Goal: Transaction & Acquisition: Subscribe to service/newsletter

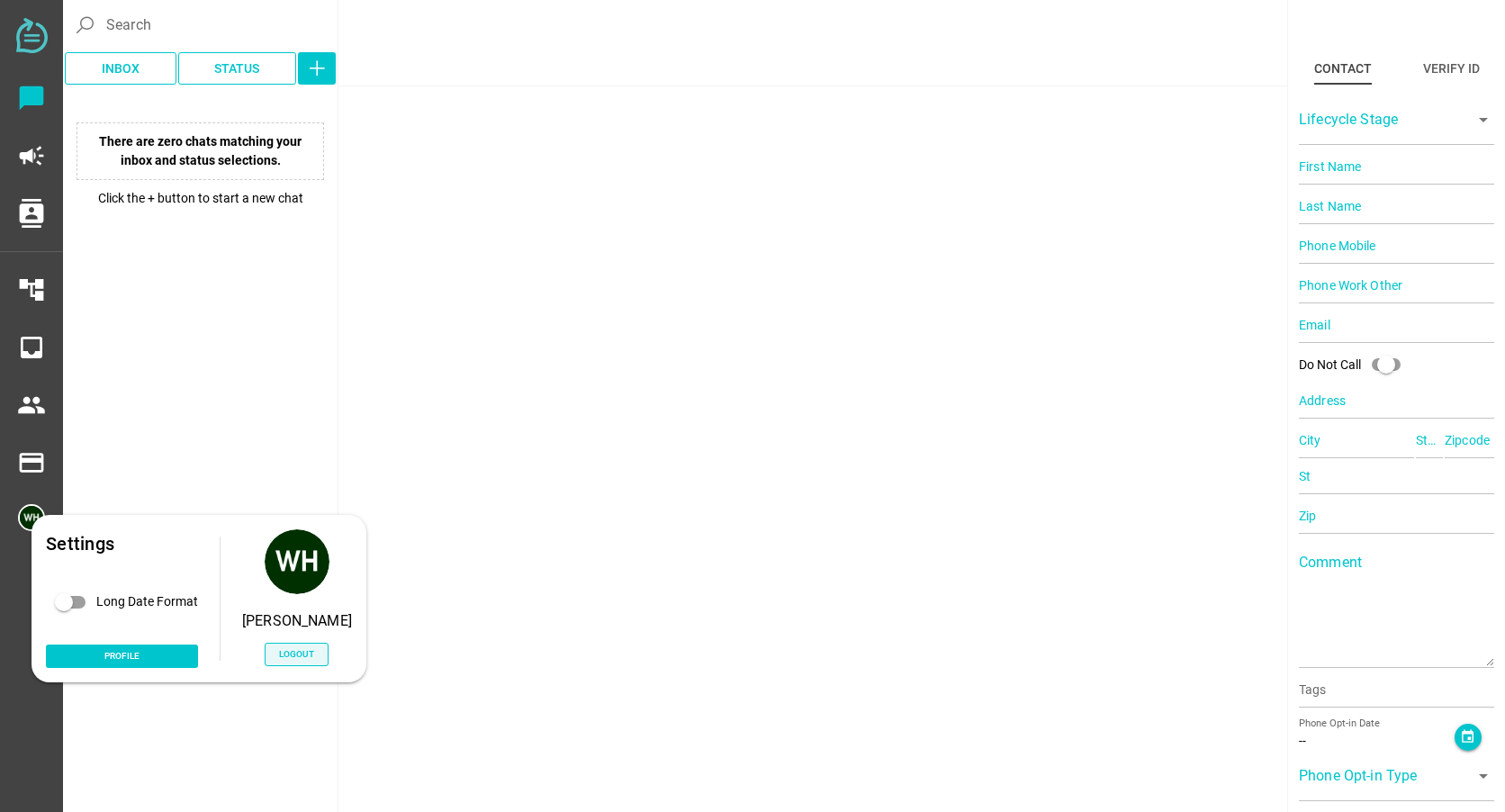
click at [289, 646] on span "Logout" at bounding box center [297, 655] width 35 height 17
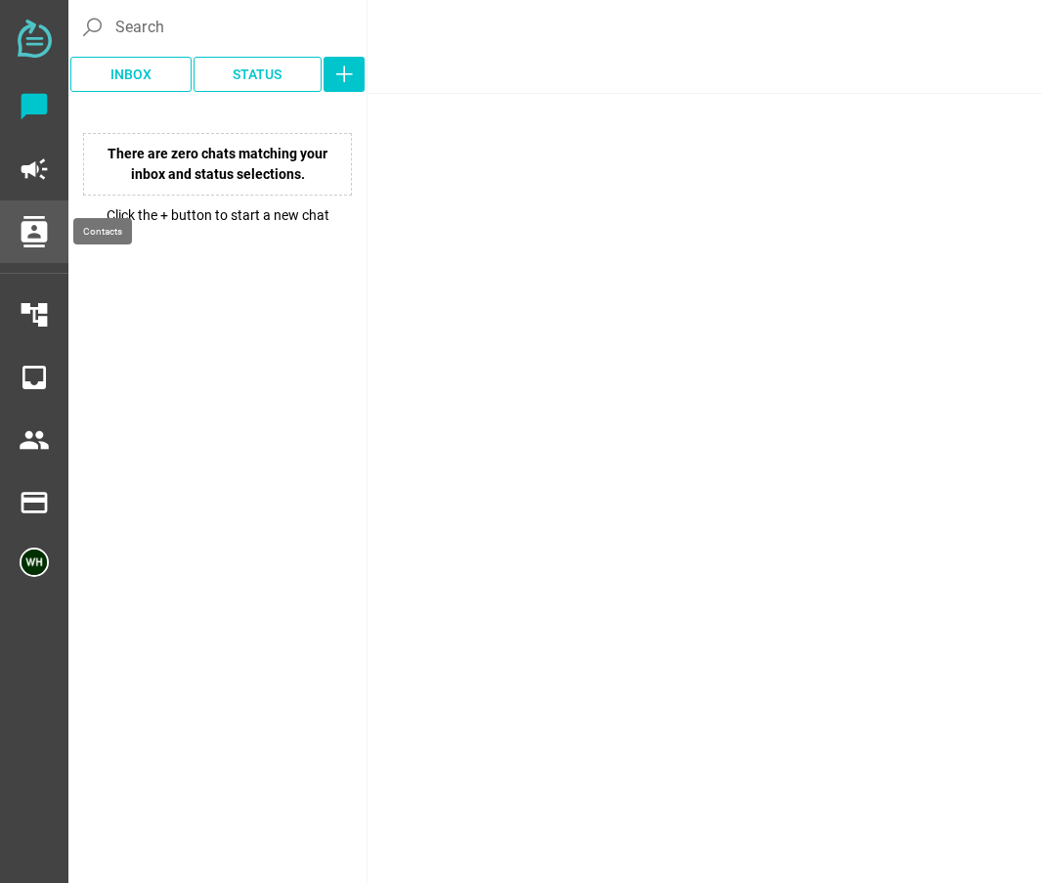
click at [25, 231] on icon "contacts" at bounding box center [34, 231] width 31 height 31
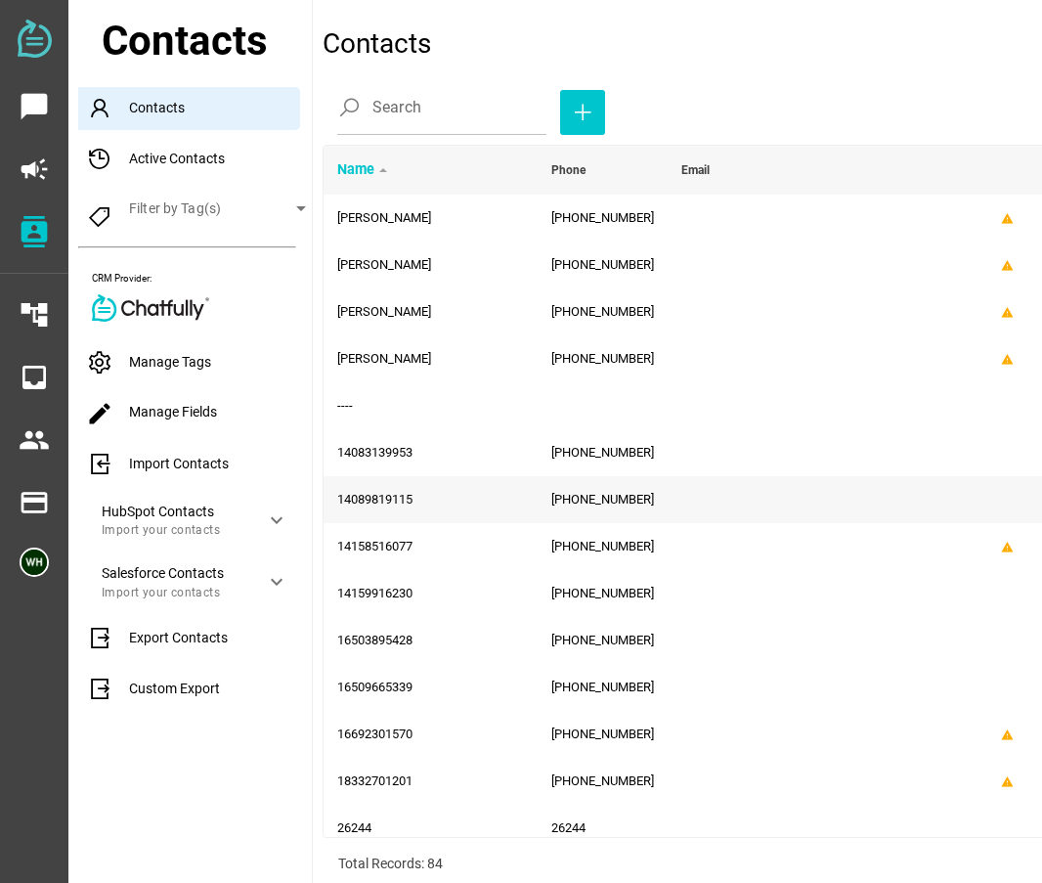
scroll to position [195, 0]
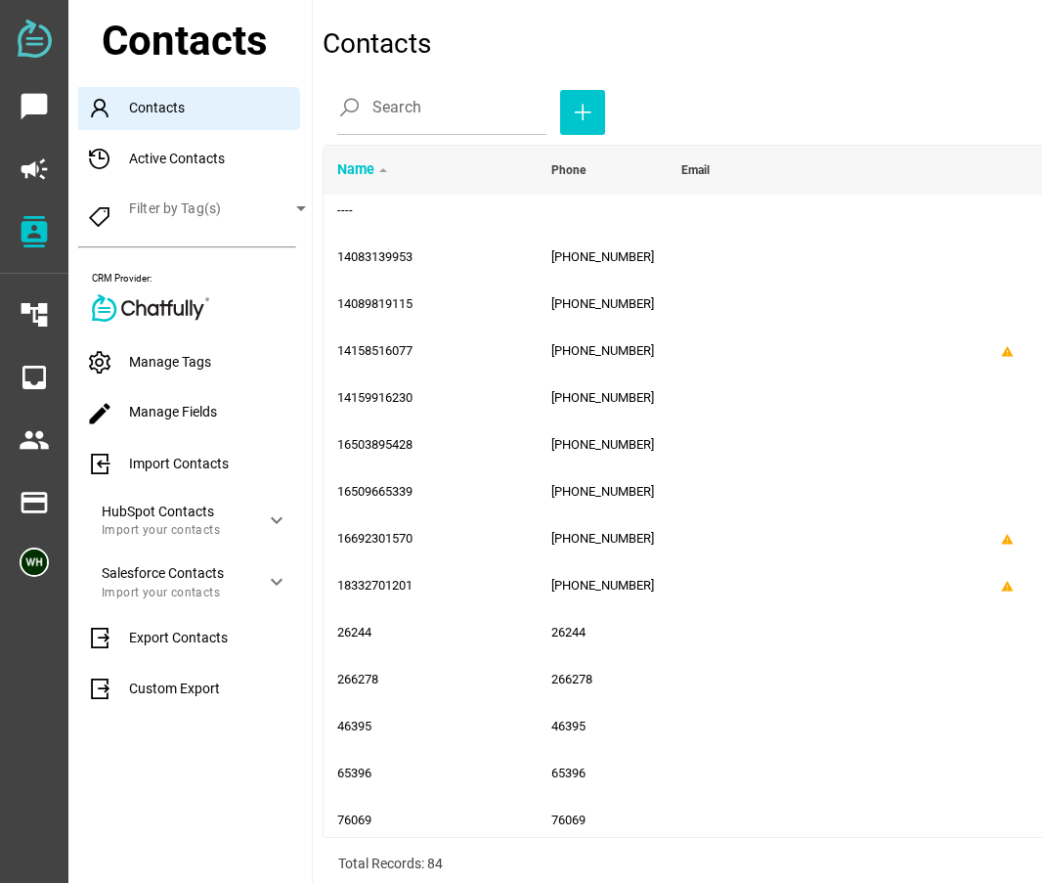
click at [159, 360] on div "Manage Tags" at bounding box center [195, 362] width 234 height 43
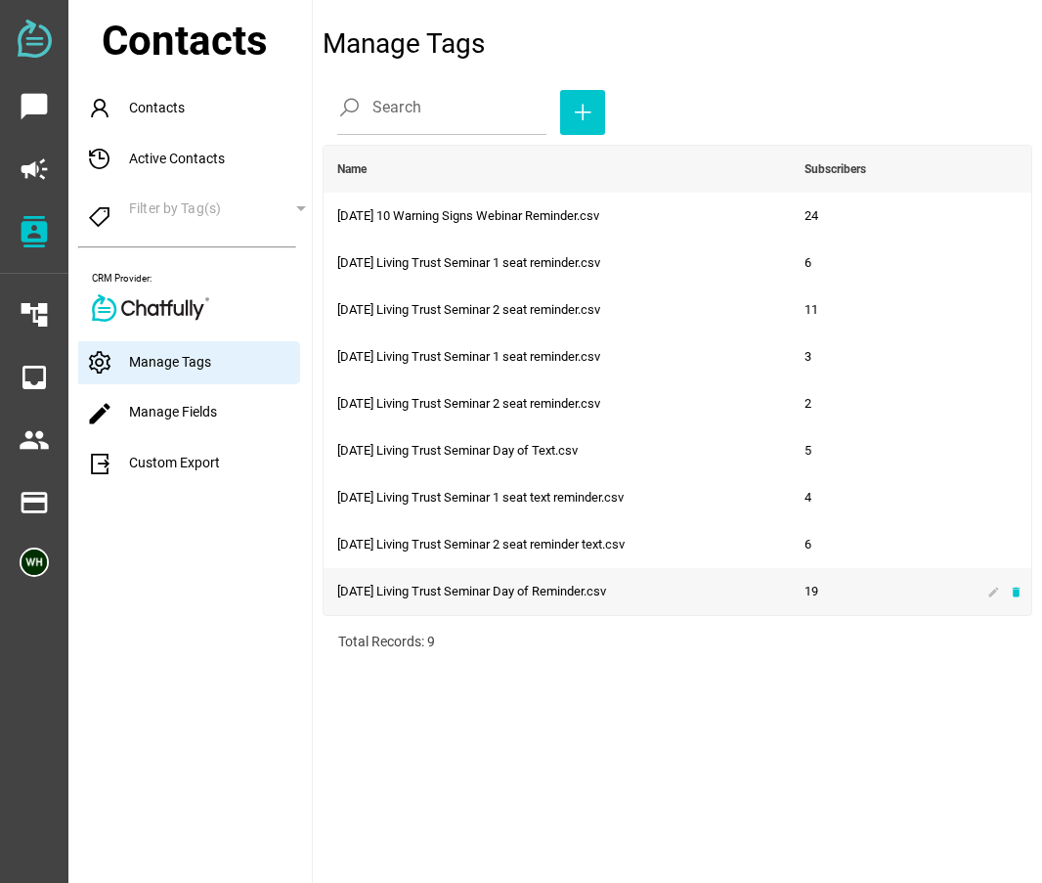
click at [1013, 597] on icon "delete" at bounding box center [1016, 591] width 13 height 13
click at [584, 106] on span "button" at bounding box center [582, 112] width 45 height 45
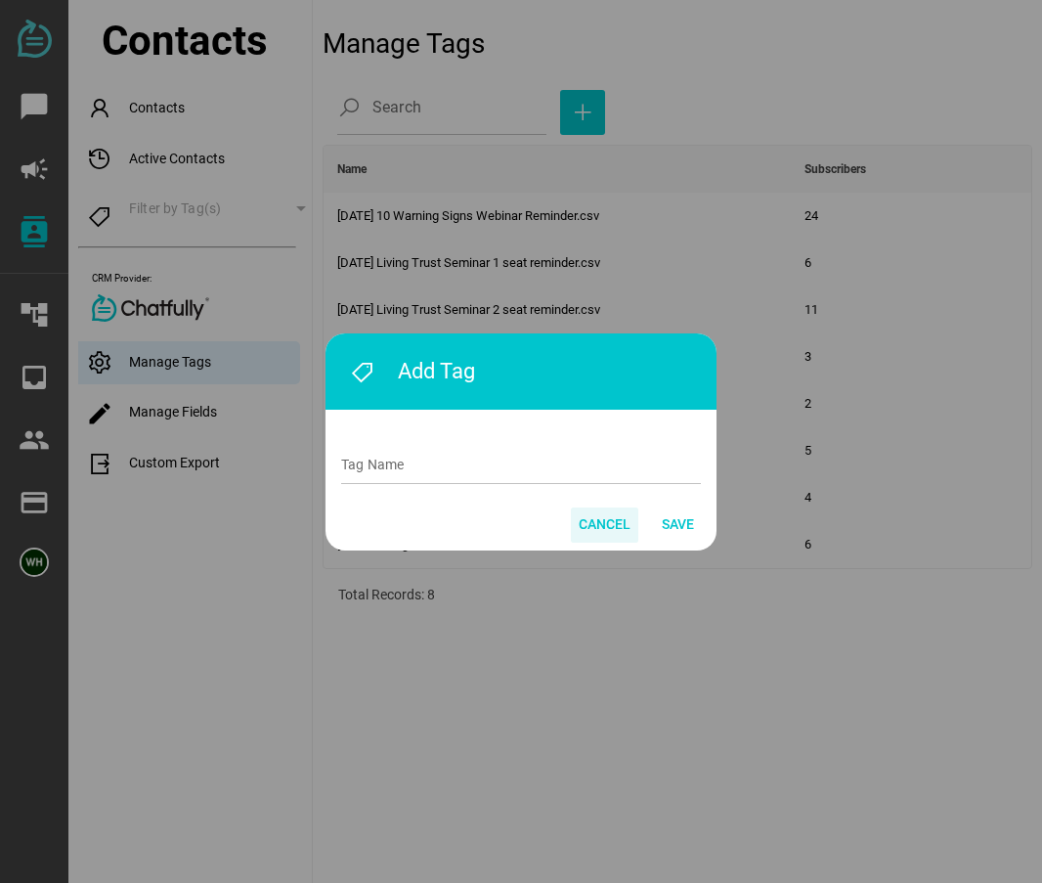
click at [589, 512] on span "Cancel" at bounding box center [605, 523] width 52 height 23
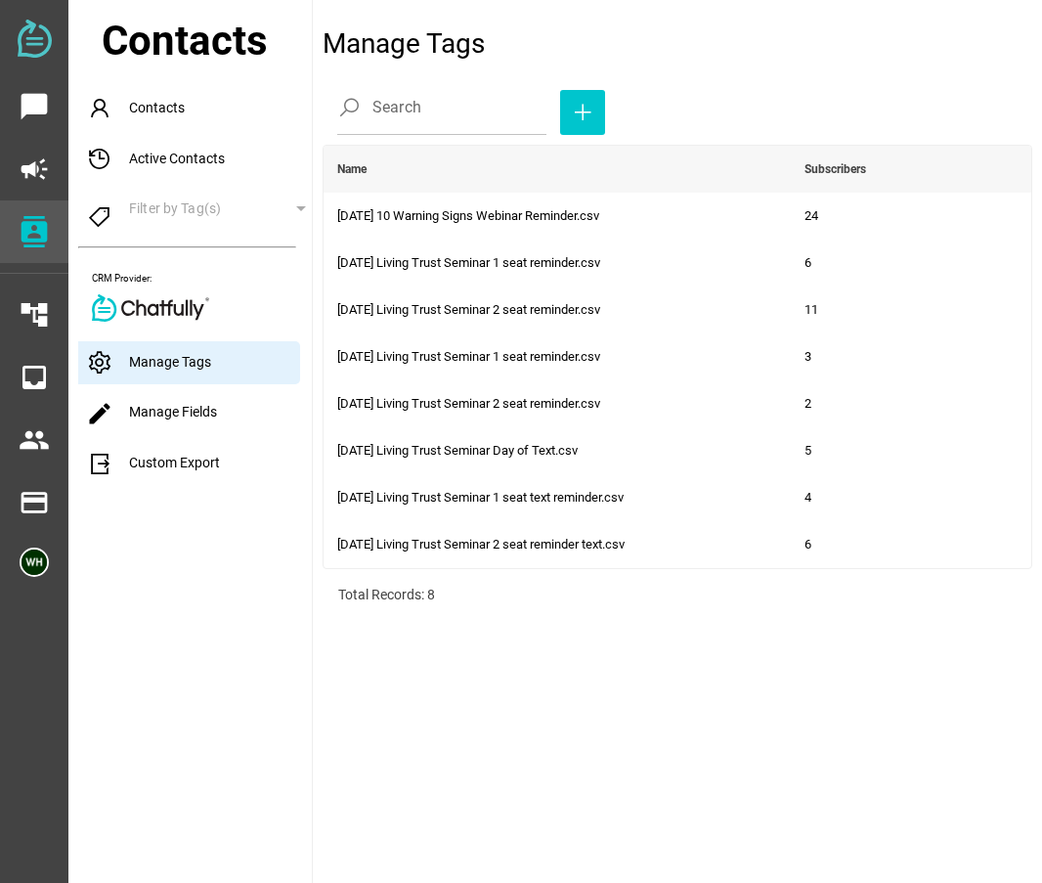
click at [43, 238] on icon "contacts" at bounding box center [34, 231] width 31 height 31
click at [36, 227] on icon "contacts" at bounding box center [34, 231] width 31 height 31
click at [36, 315] on icon "account_tree" at bounding box center [34, 314] width 31 height 31
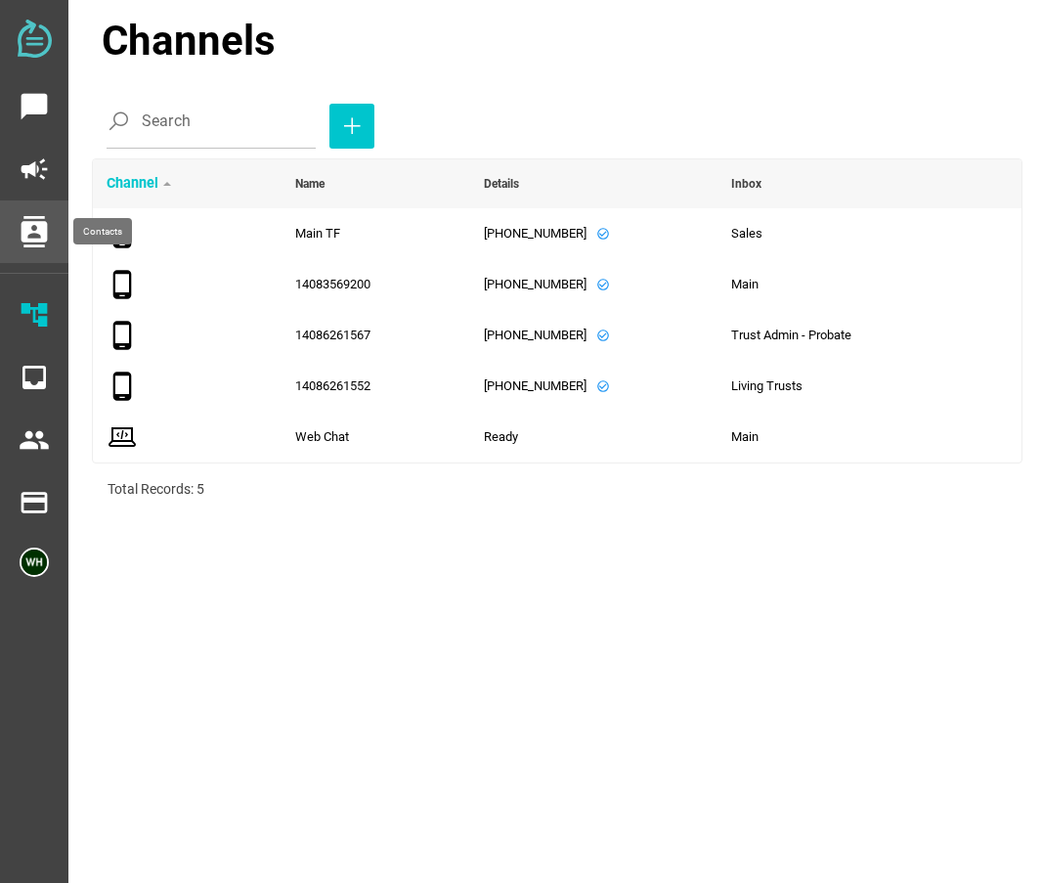
click at [37, 223] on icon "contacts" at bounding box center [34, 231] width 31 height 31
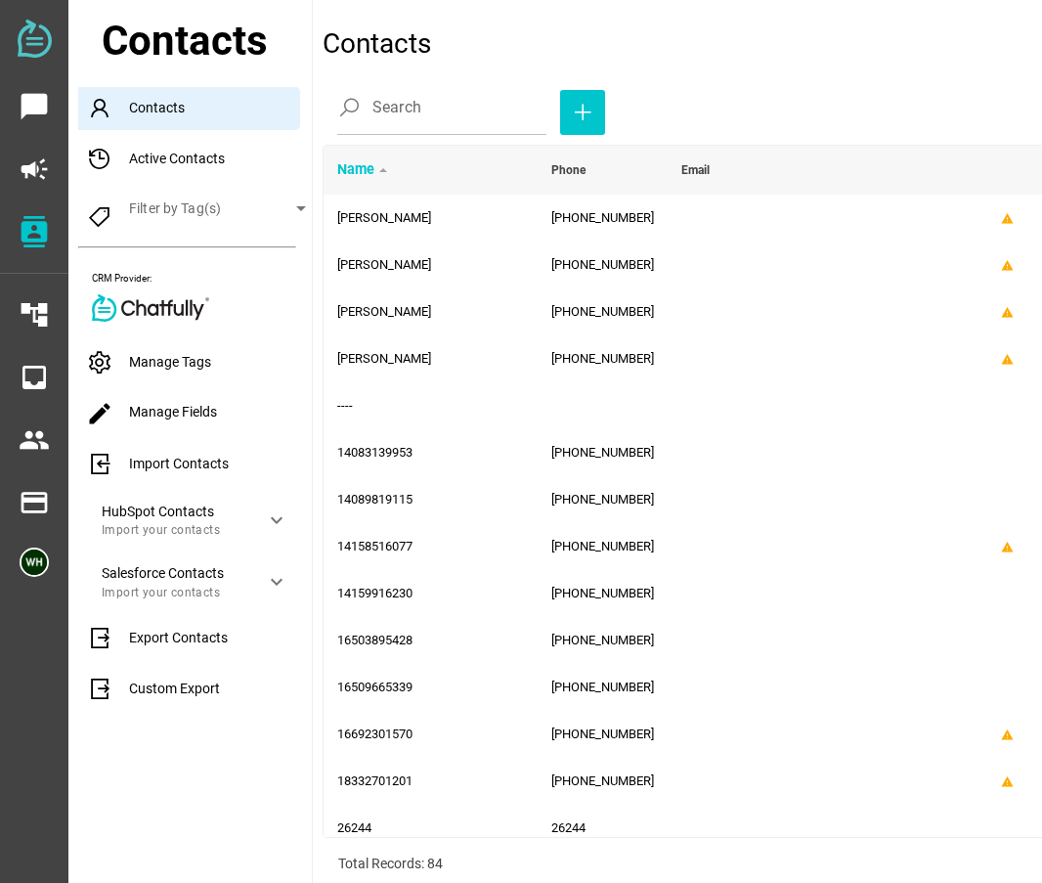
click at [165, 466] on div "Import Contacts" at bounding box center [195, 464] width 234 height 43
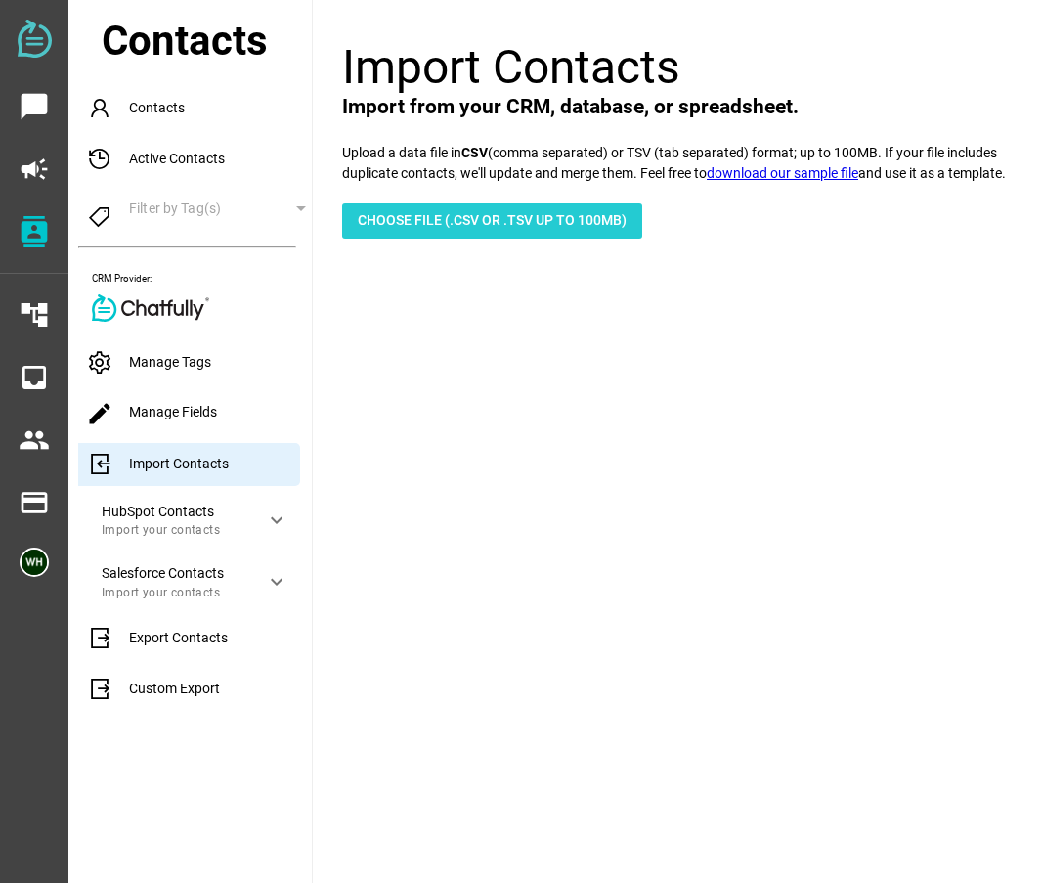
click at [478, 221] on span "Choose File (.csv or .tsv up to 100mb)" at bounding box center [492, 219] width 269 height 23
type input "C:\fakepath\9-20-25 Living Trust Seminar Day of Reminder.csv"
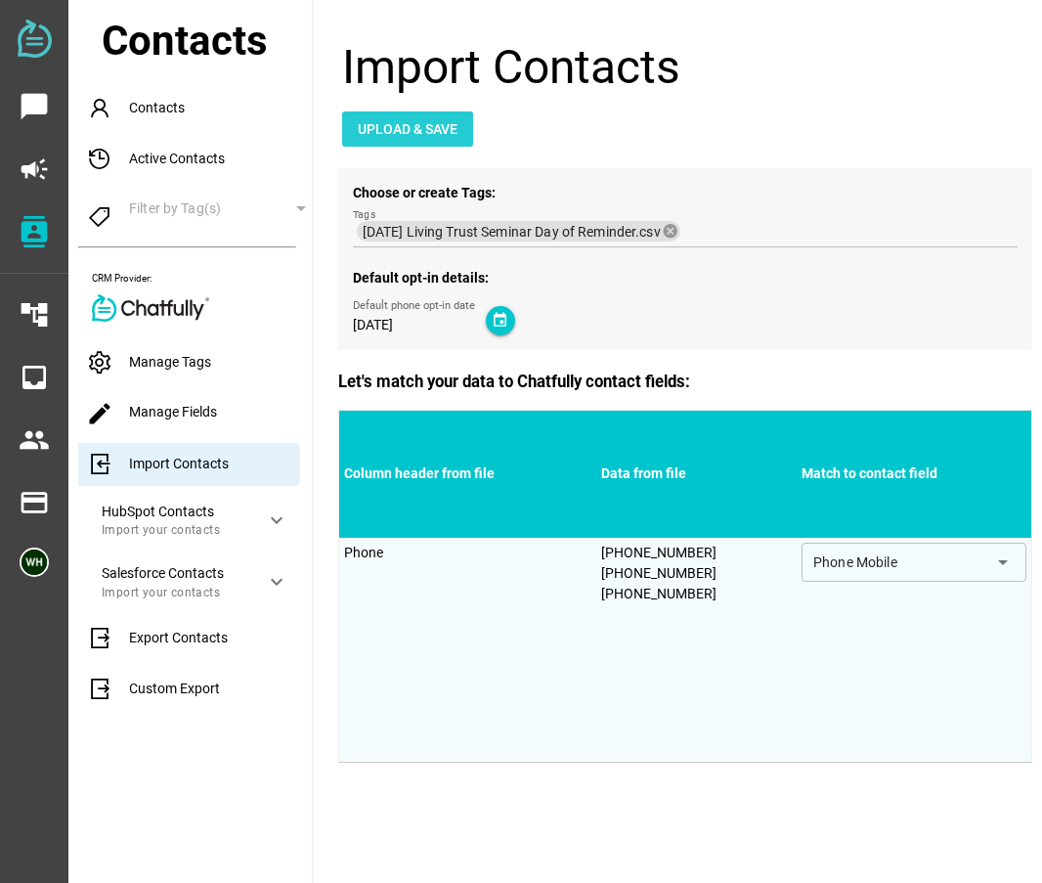
click at [451, 122] on span "Upload & Save" at bounding box center [408, 128] width 100 height 23
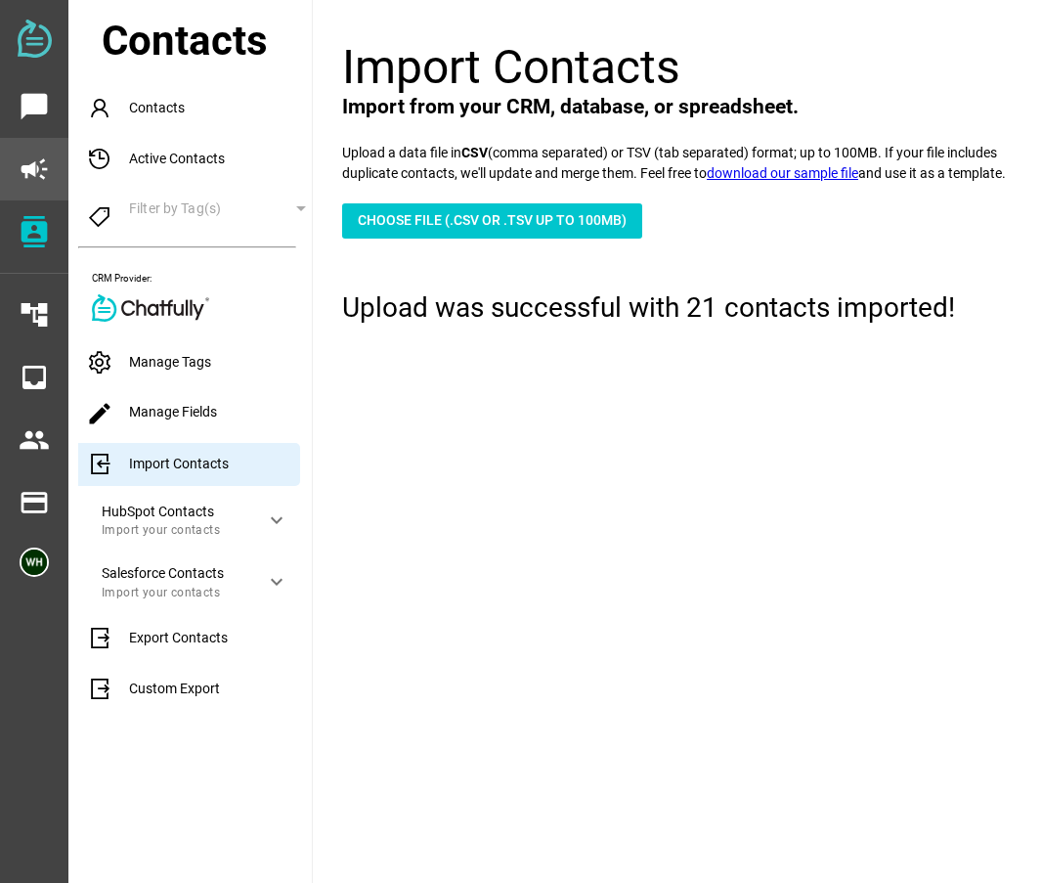
click at [42, 174] on icon "campaign" at bounding box center [34, 168] width 31 height 31
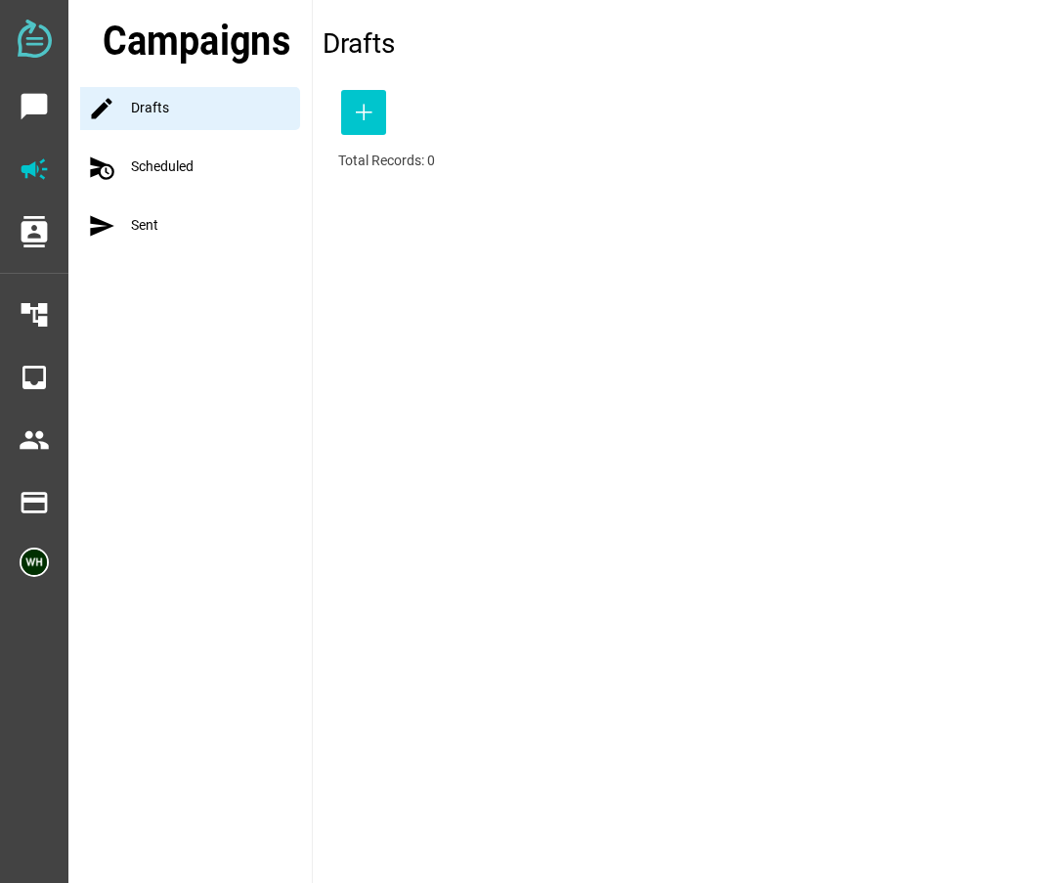
click at [130, 168] on div "schedule_send Scheduled" at bounding box center [196, 167] width 232 height 43
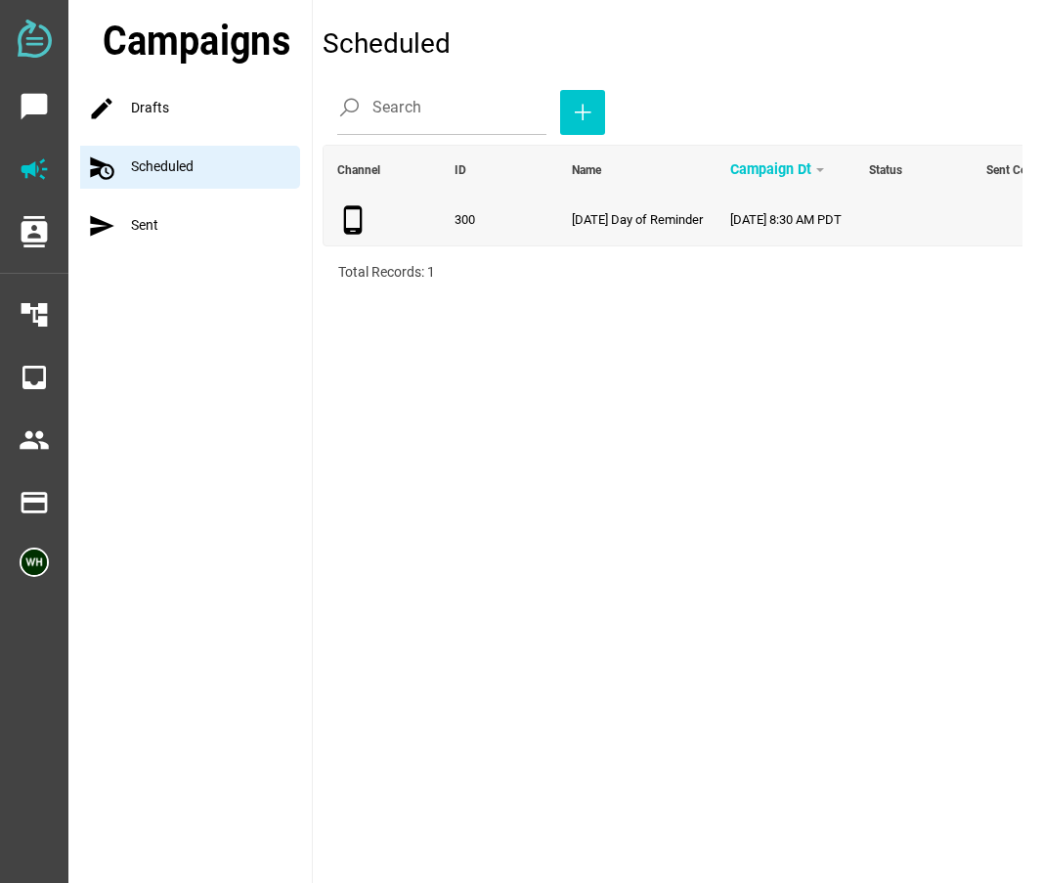
click at [613, 218] on span "9-20-25 Day of Reminder" at bounding box center [637, 219] width 131 height 15
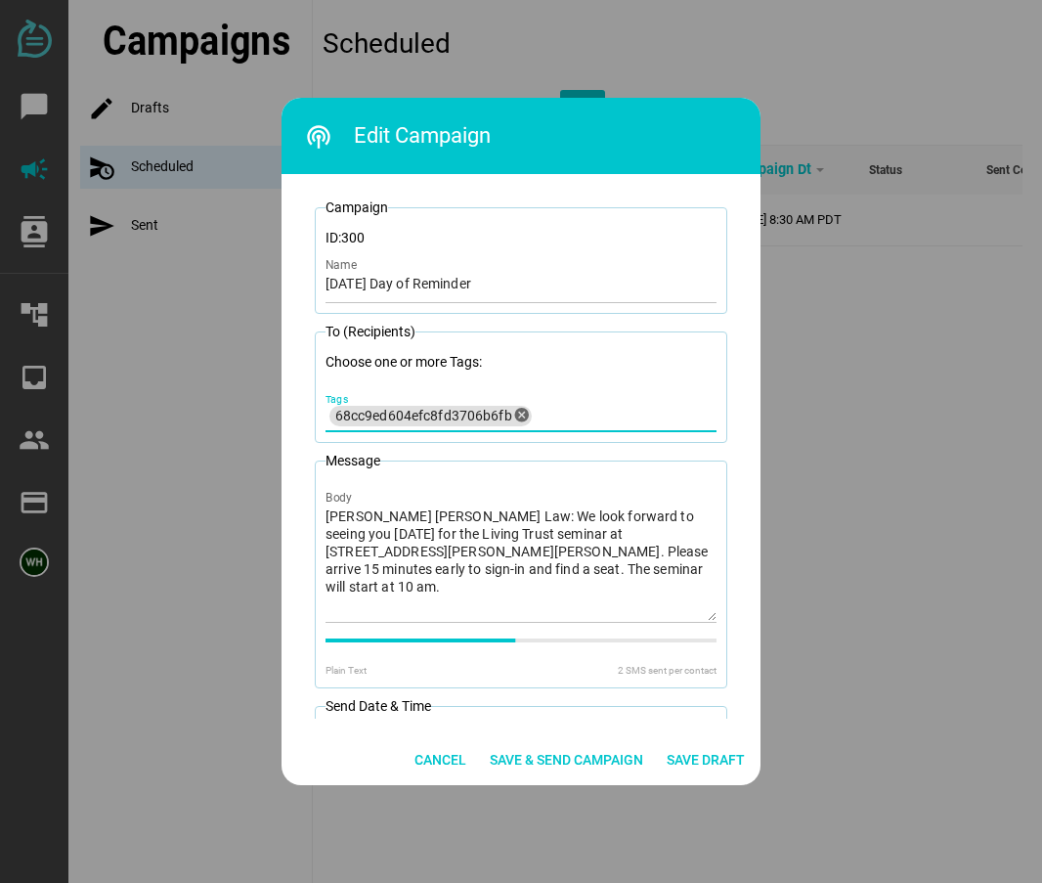
click at [518, 414] on icon "cancel" at bounding box center [523, 416] width 18 height 18
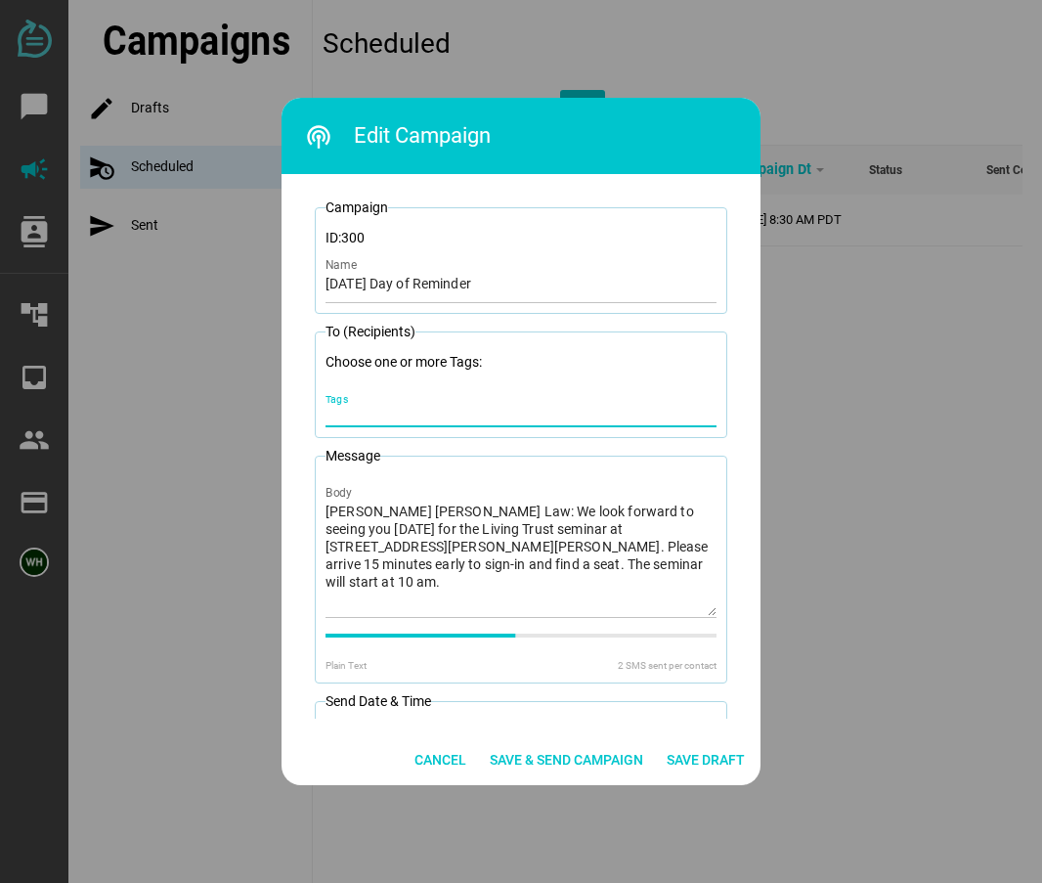
click at [498, 416] on input "Tags" at bounding box center [520, 413] width 391 height 23
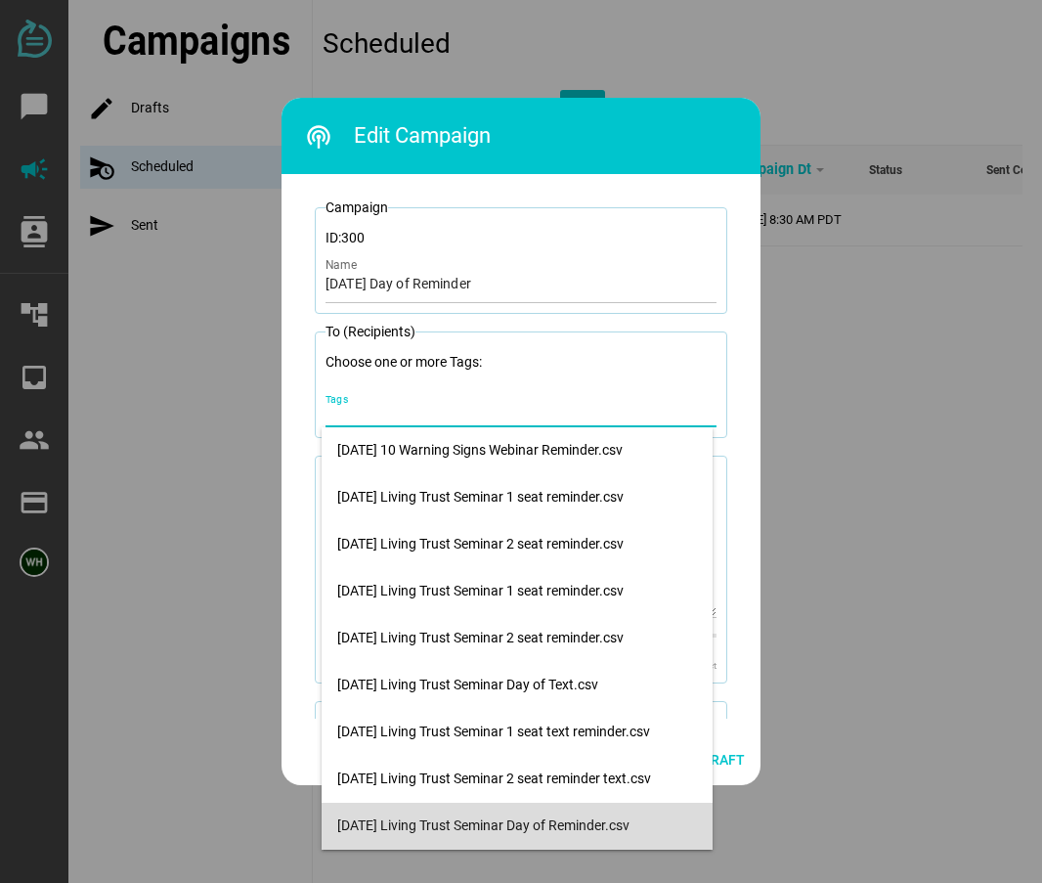
click at [430, 827] on div "9-20-25 Living Trust Seminar Day of Reminder.csv" at bounding box center [517, 825] width 360 height 17
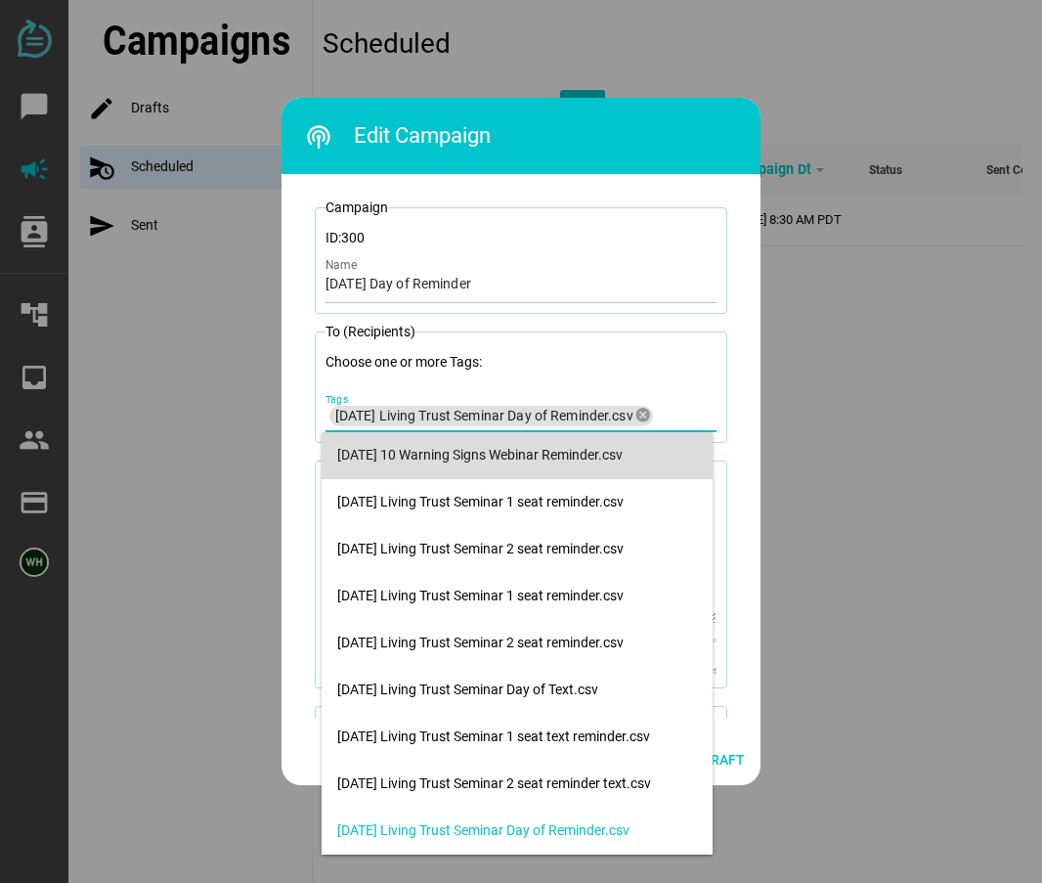
click at [752, 377] on div "Campaign ID: 300 9-20-25 Day of Reminder Name To (Recipients) Choose one or mor…" at bounding box center [520, 454] width 479 height 561
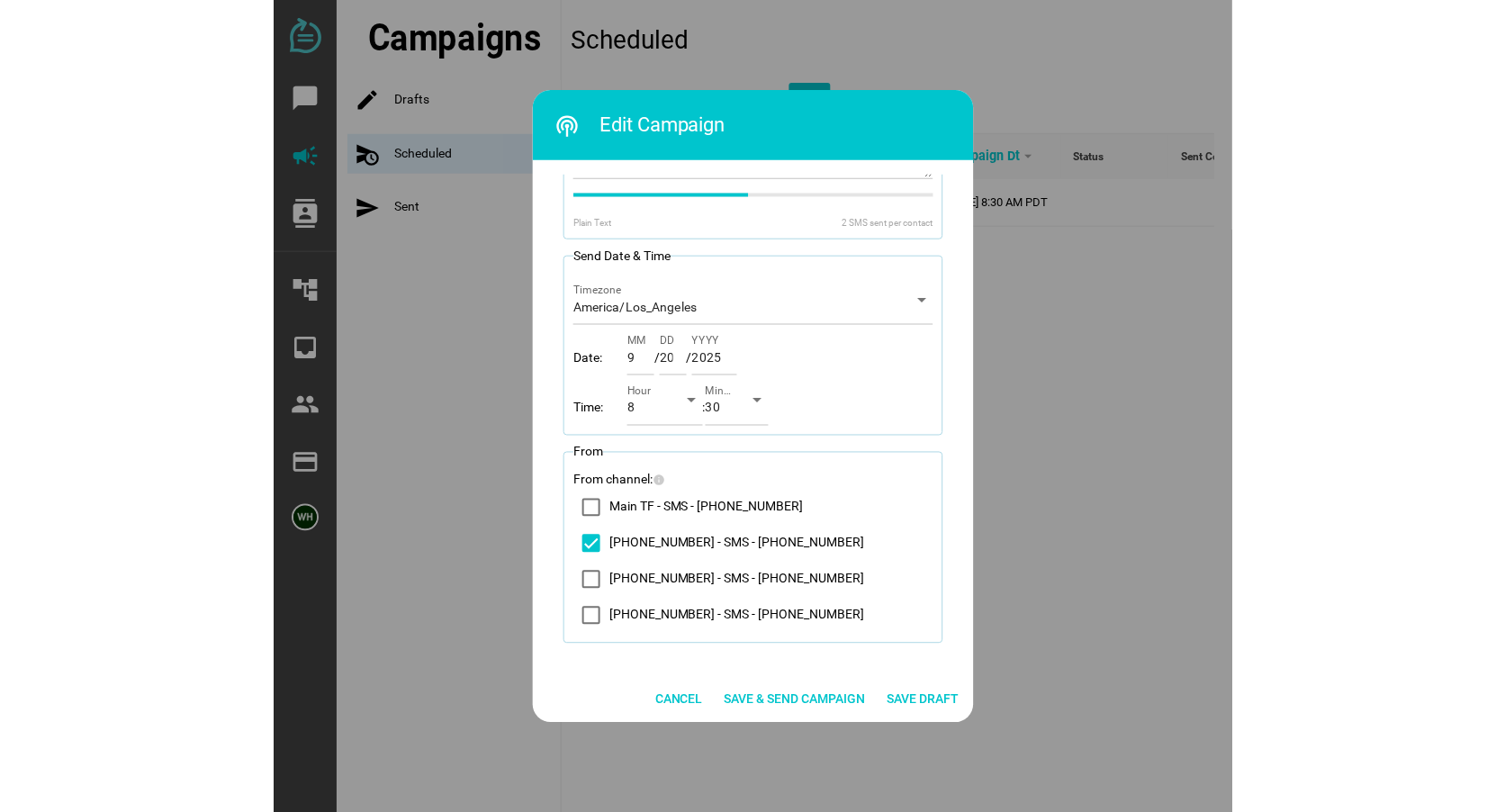
scroll to position [356, 0]
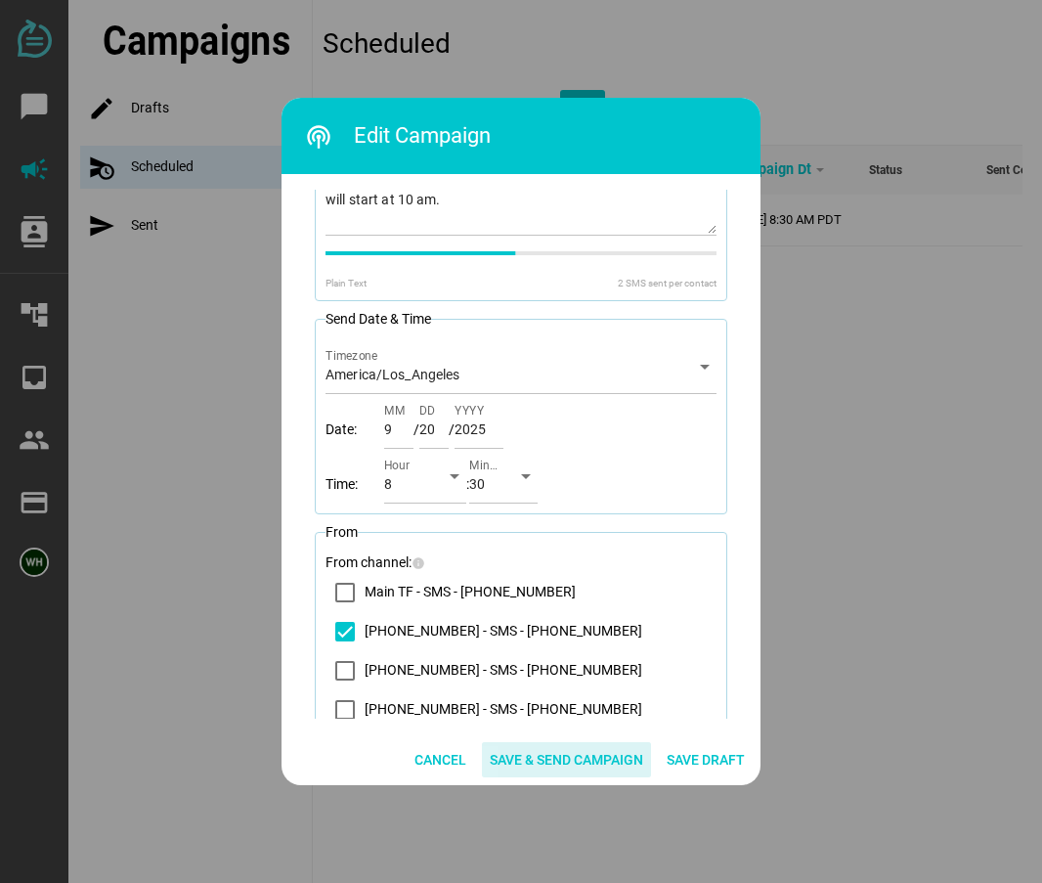
click at [537, 759] on span "Save & Send Campaign" at bounding box center [566, 759] width 153 height 23
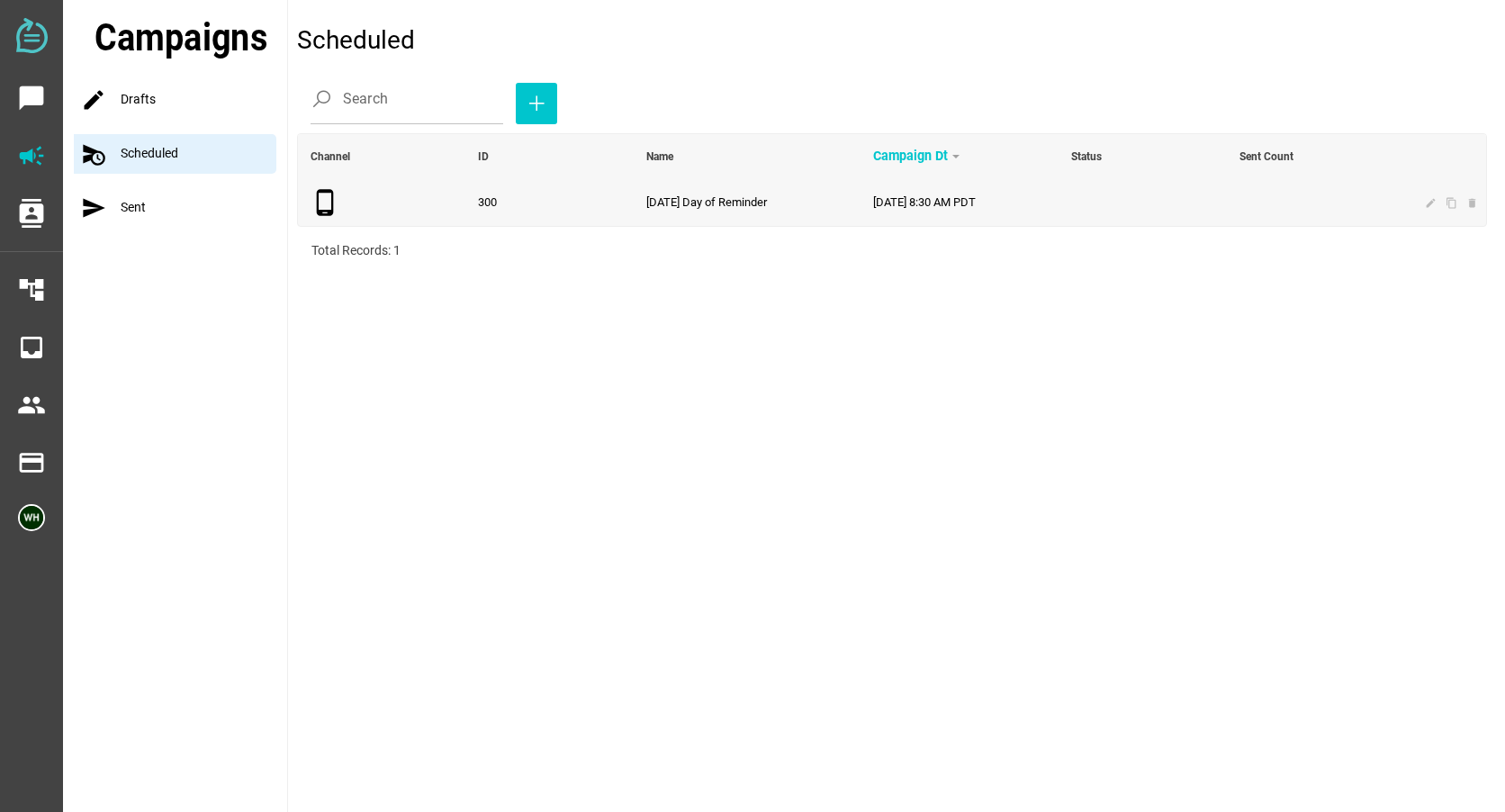
click at [959, 210] on td "edit content_copy delete" at bounding box center [1441, 203] width 92 height 47
click at [959, 207] on icon "edit" at bounding box center [1430, 203] width 12 height 12
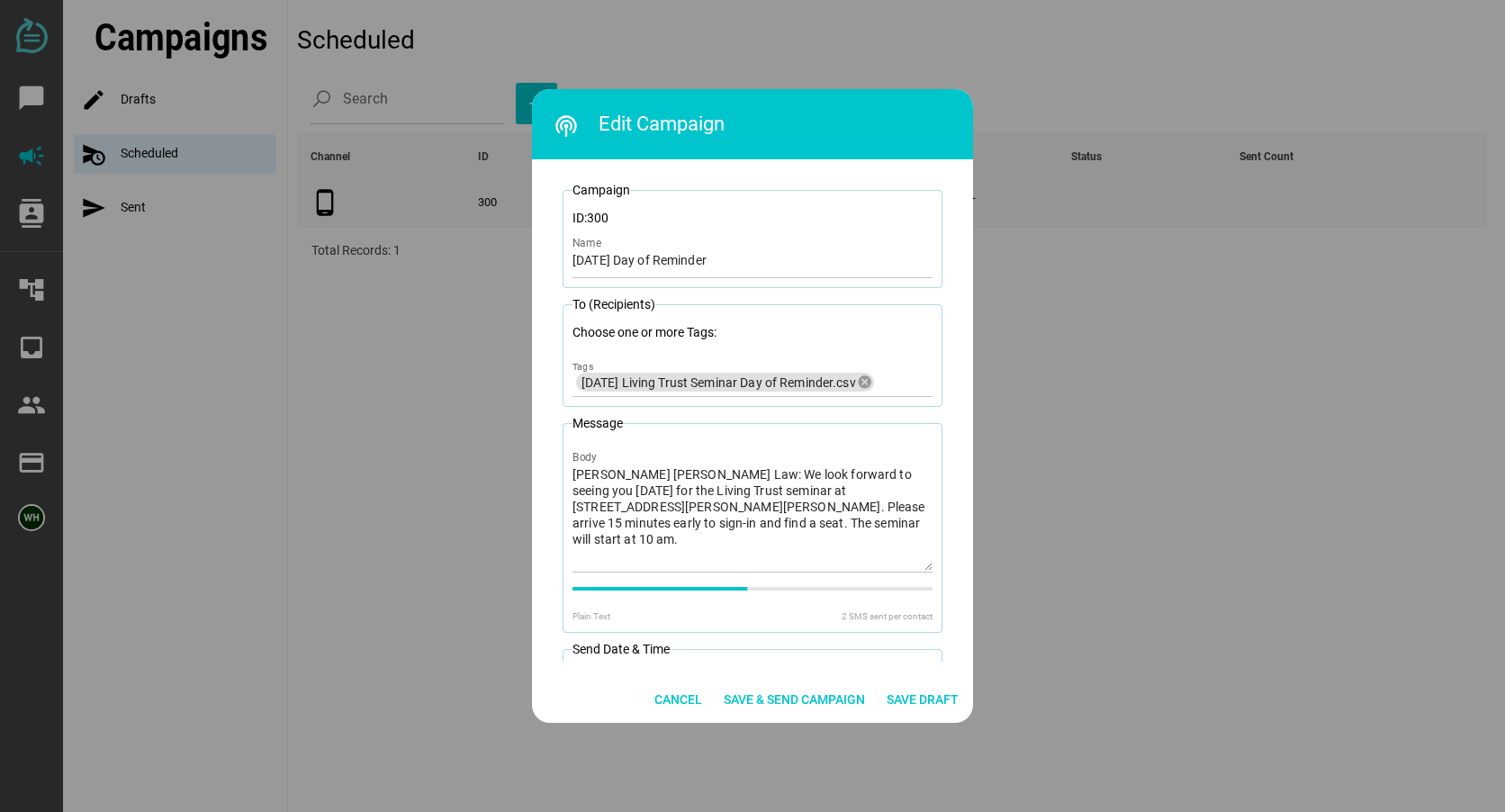
click at [959, 207] on div at bounding box center [752, 406] width 1505 height 812
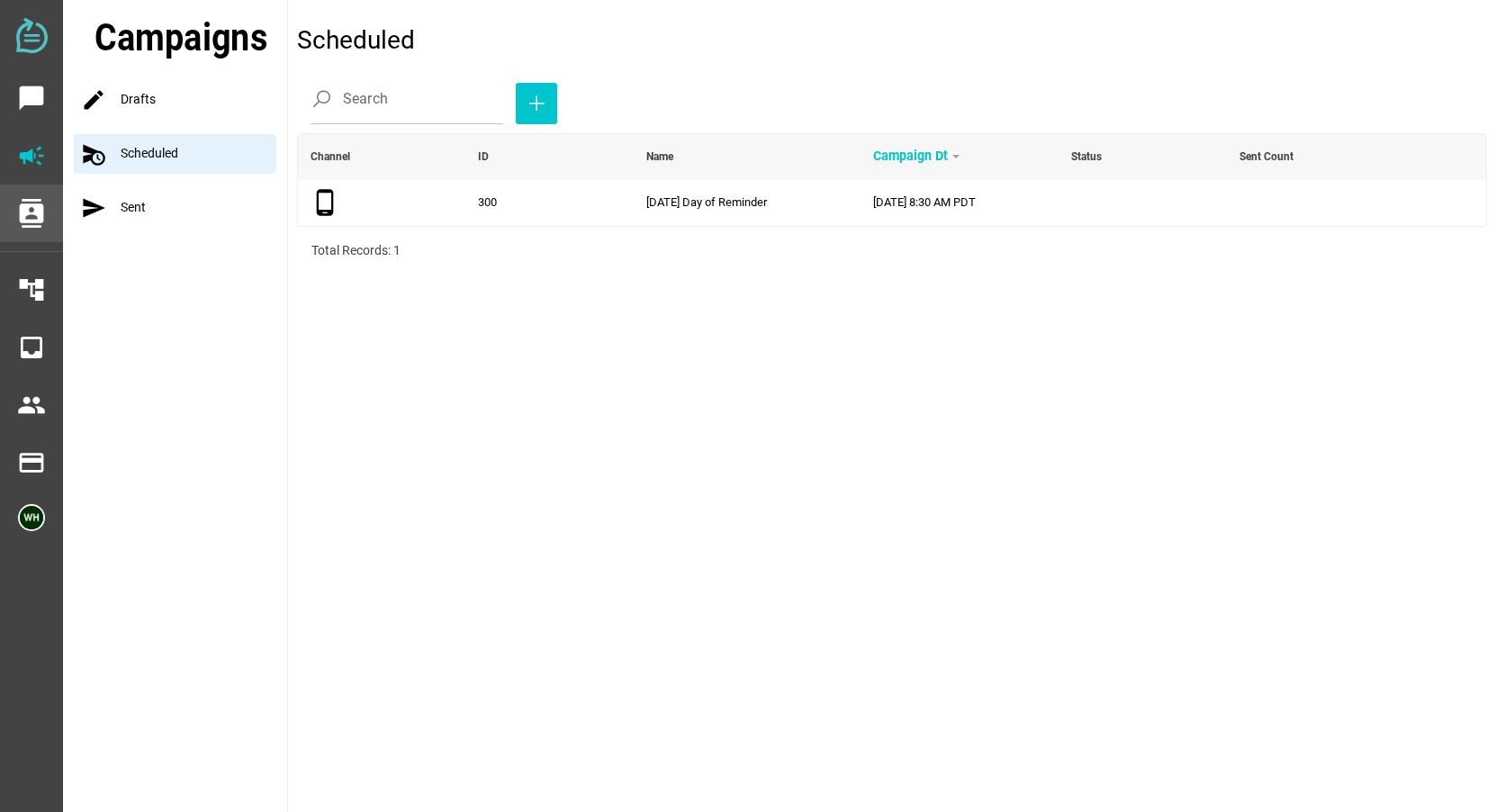
click at [29, 203] on icon "contacts" at bounding box center [31, 213] width 29 height 29
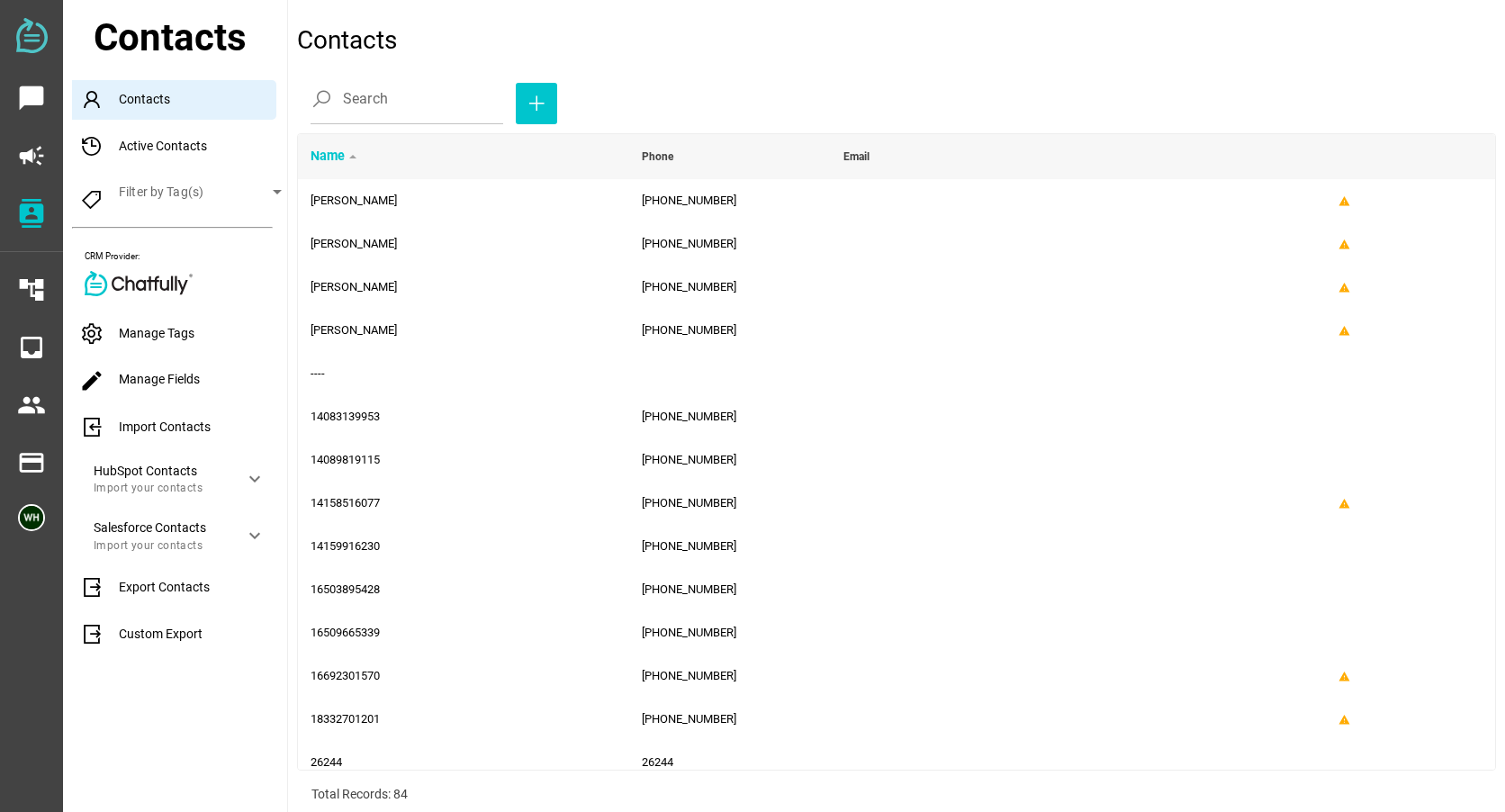
click at [146, 429] on div "Import Contacts" at bounding box center [180, 427] width 216 height 40
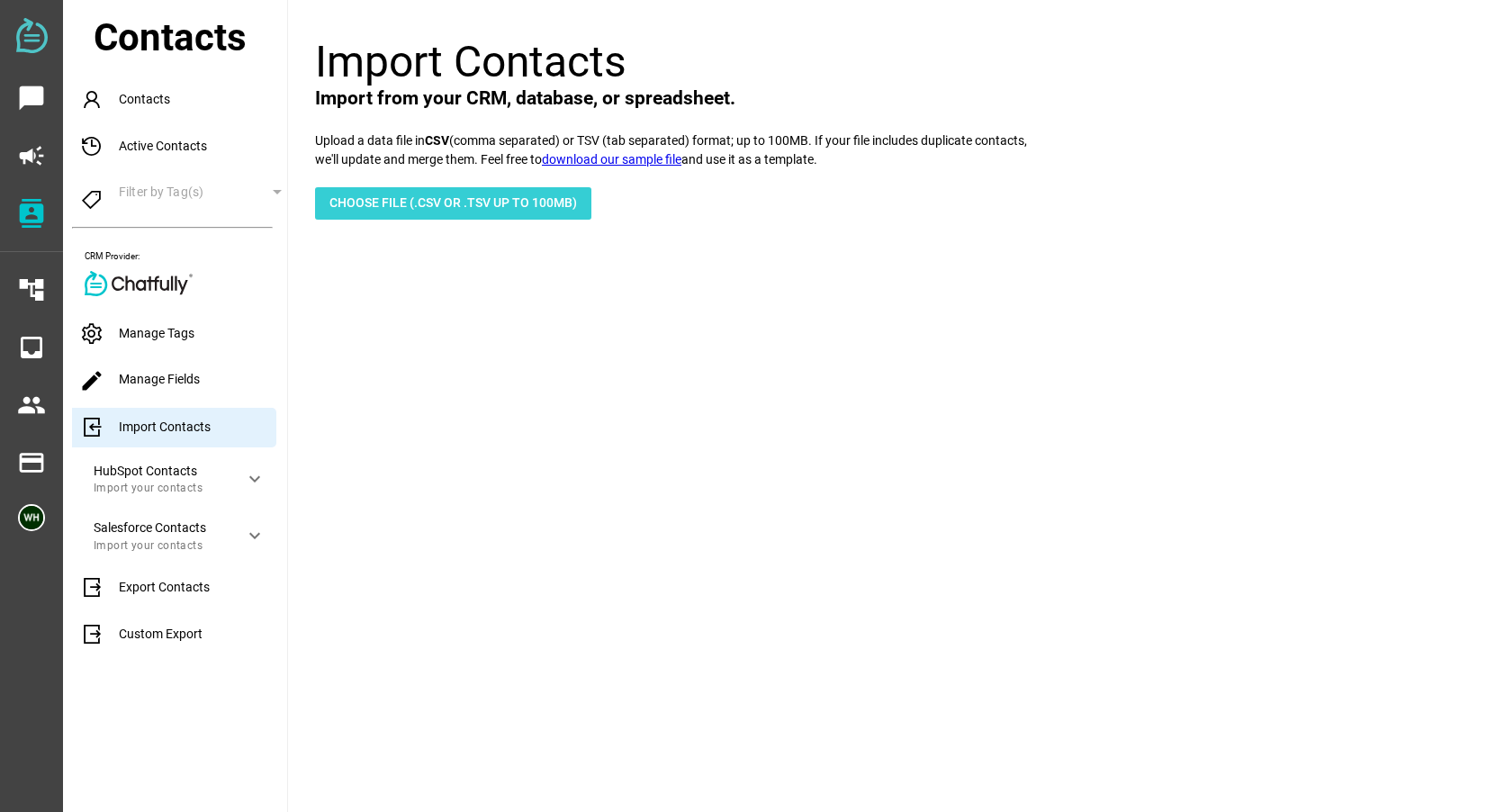
click at [414, 204] on span "Choose File (.csv or .tsv up to 100mb)" at bounding box center [453, 202] width 248 height 21
type input "C:\fakepath\9-20-25 2 seat reminder Lin.csv"
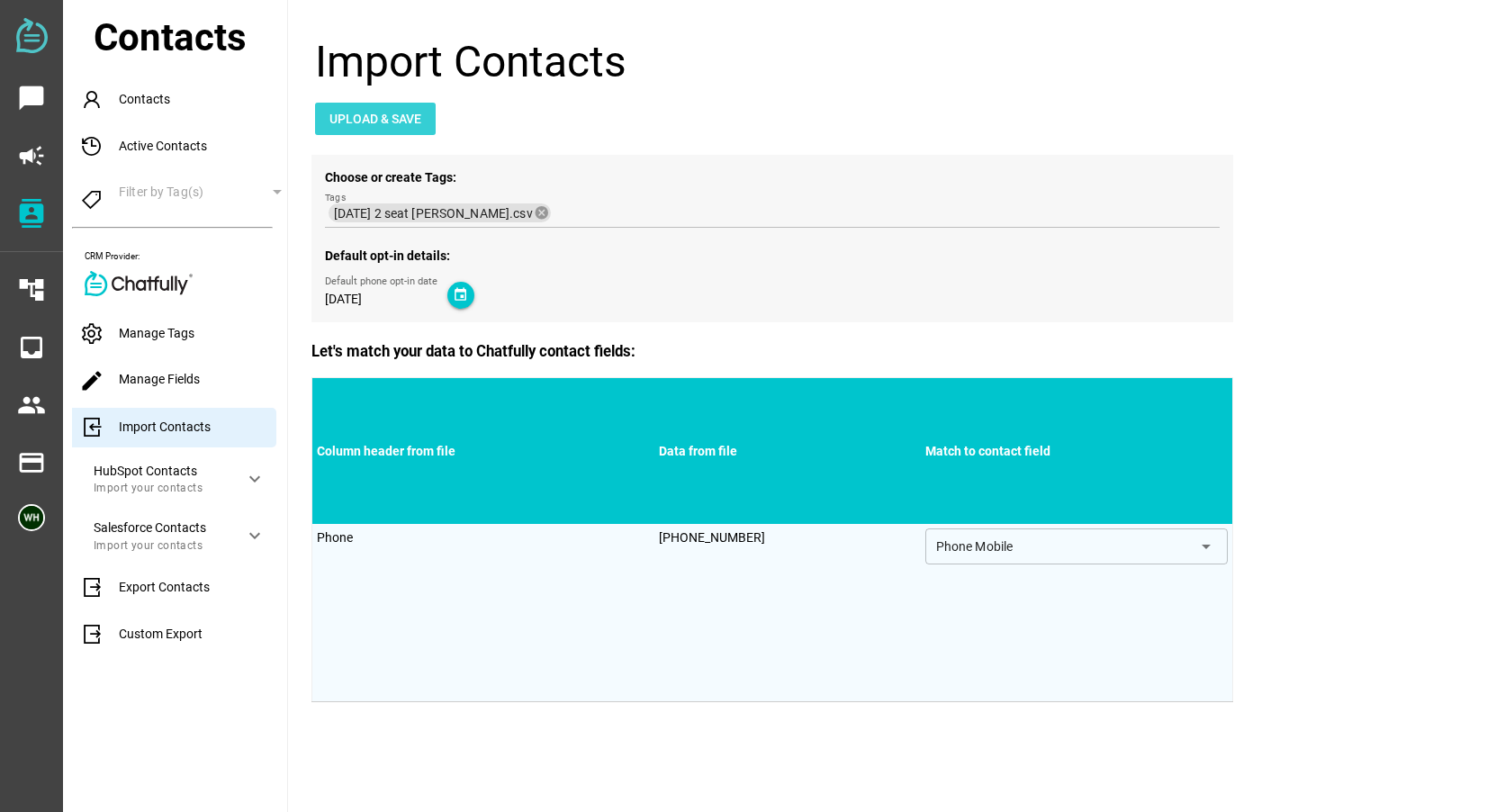
click at [380, 122] on span "Upload & Save" at bounding box center [376, 118] width 92 height 21
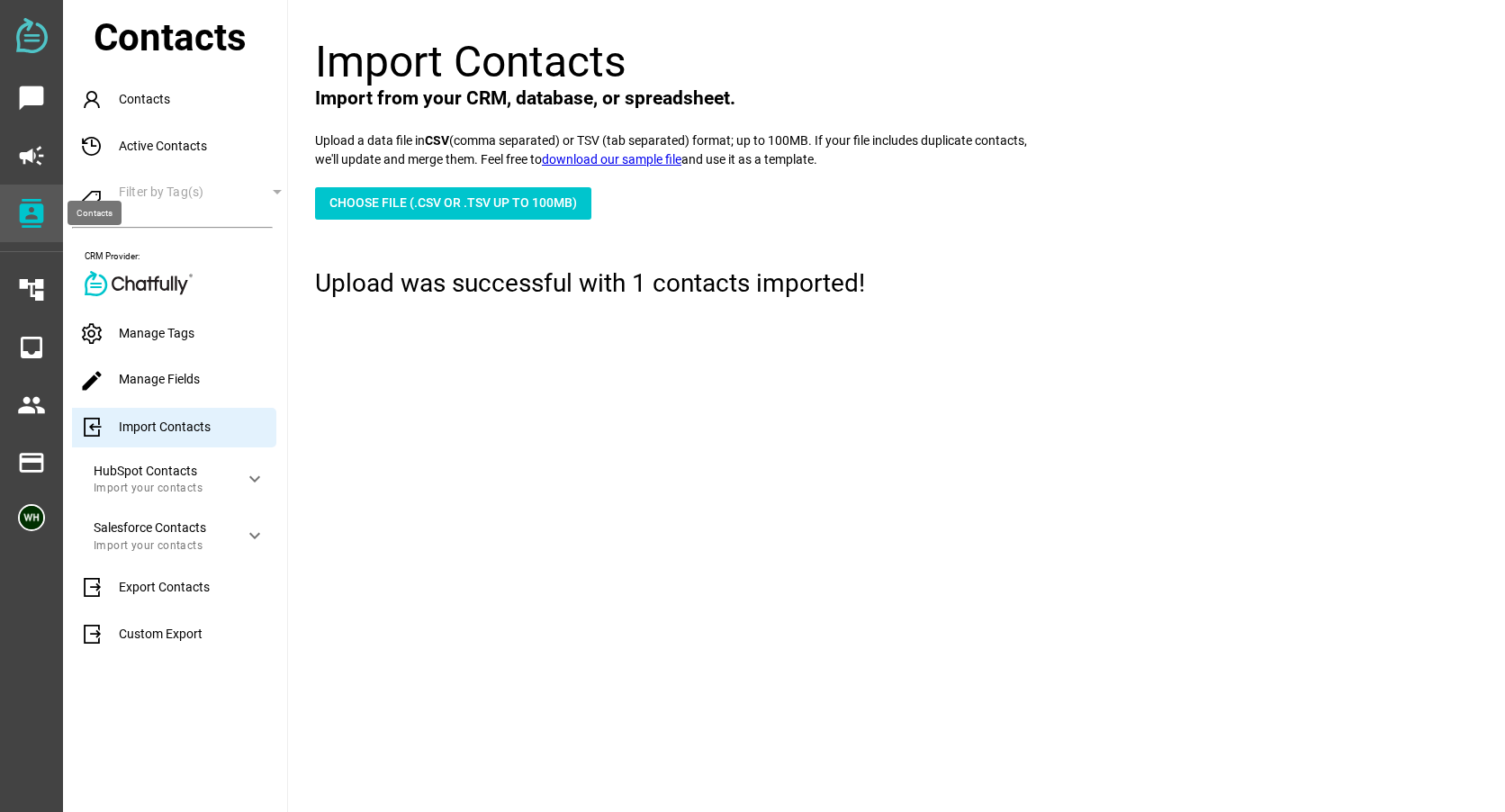
click at [30, 213] on icon "contacts" at bounding box center [31, 213] width 29 height 29
click at [33, 166] on icon "campaign" at bounding box center [31, 155] width 29 height 29
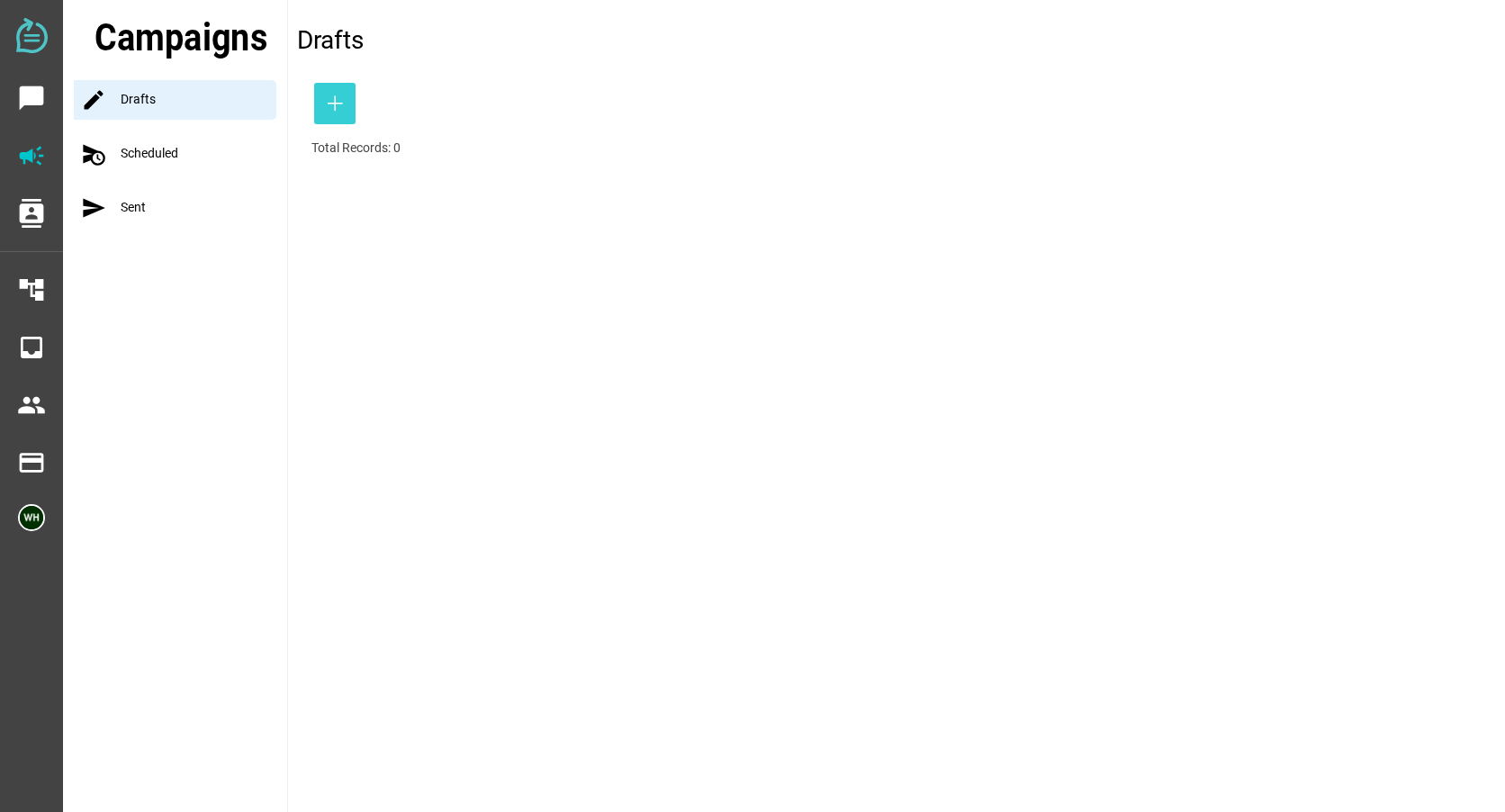
click at [324, 104] on icon "button" at bounding box center [334, 103] width 21 height 21
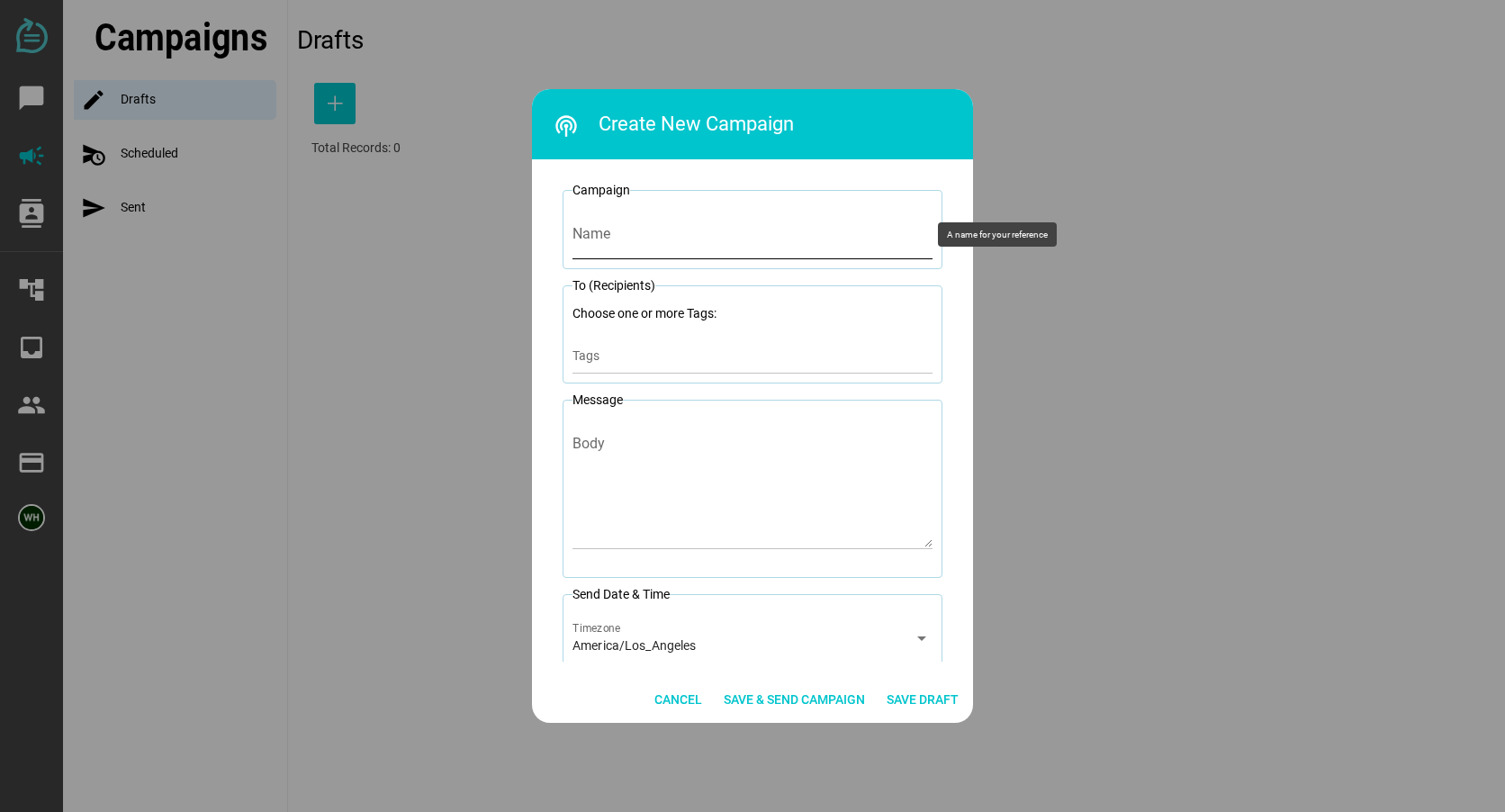
click at [593, 244] on input "Name" at bounding box center [752, 234] width 360 height 51
type input "Lin 9-20-25 2 seat reminder"
click at [627, 352] on input "Tags" at bounding box center [752, 360] width 360 height 21
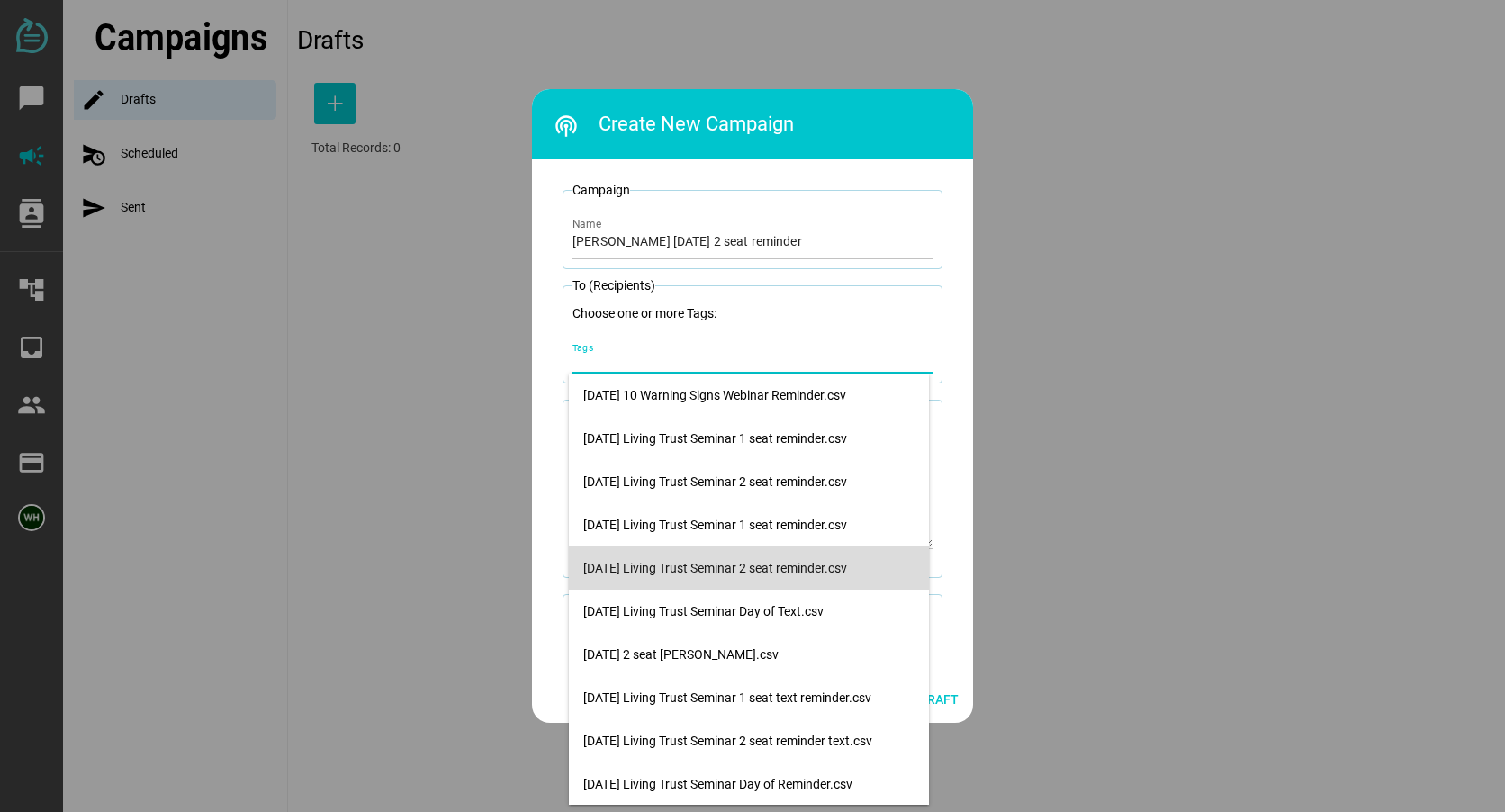
scroll to position [1, 0]
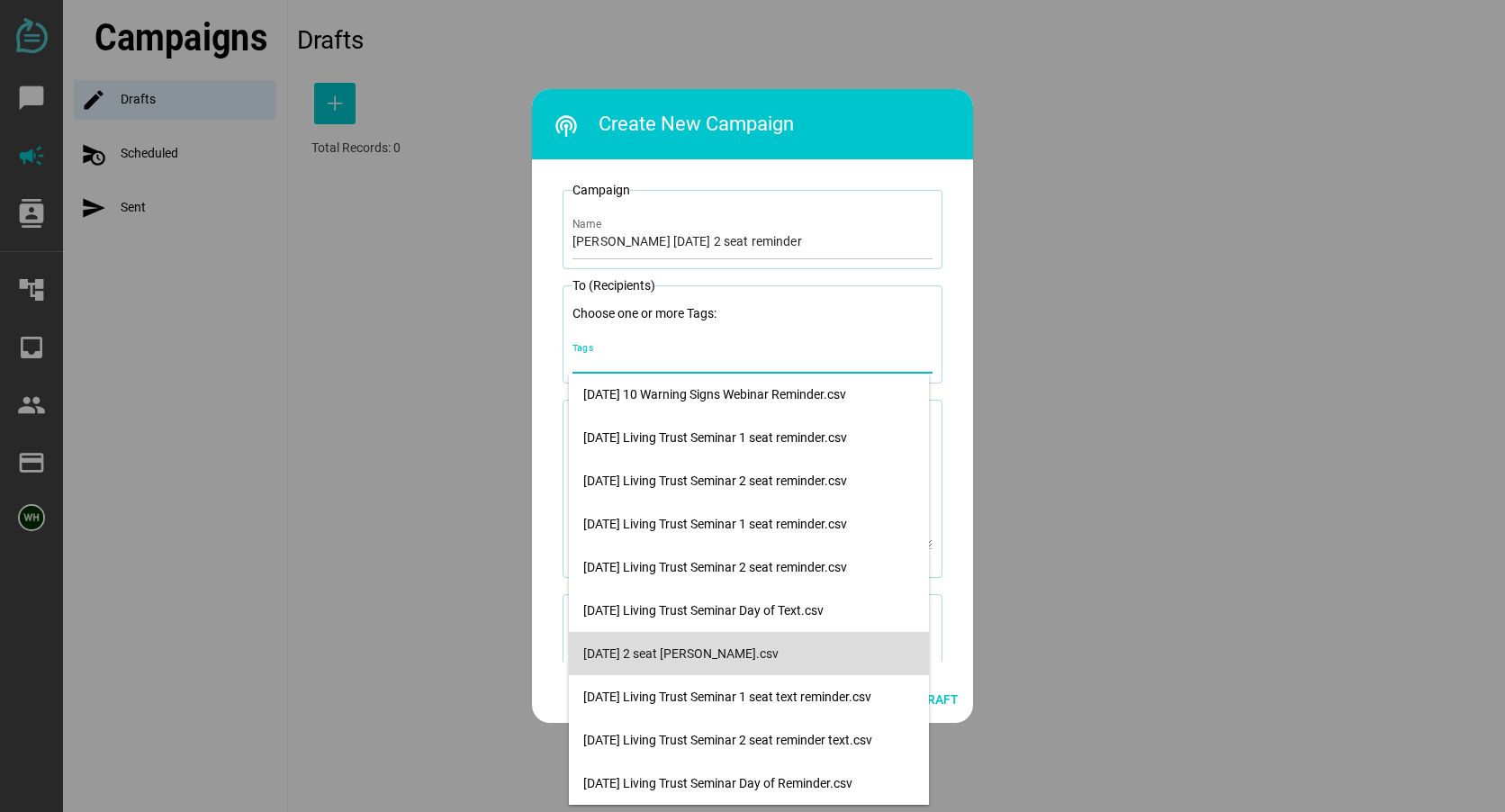
click at [643, 655] on div "9-20-25 2 seat reminder Lin.csv" at bounding box center [749, 654] width 332 height 16
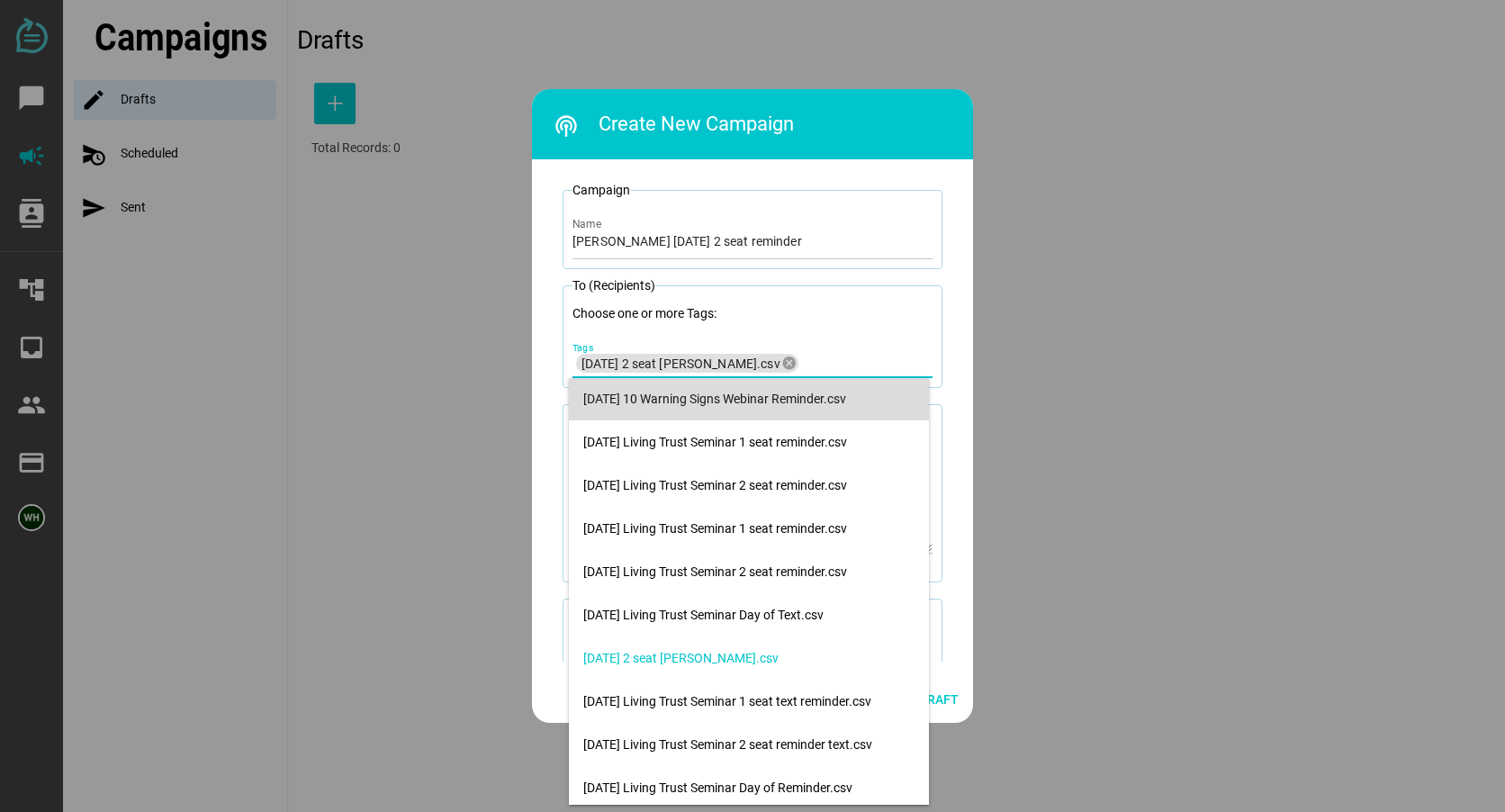
click at [910, 306] on p "Choose one or more Tags:" at bounding box center [752, 313] width 360 height 19
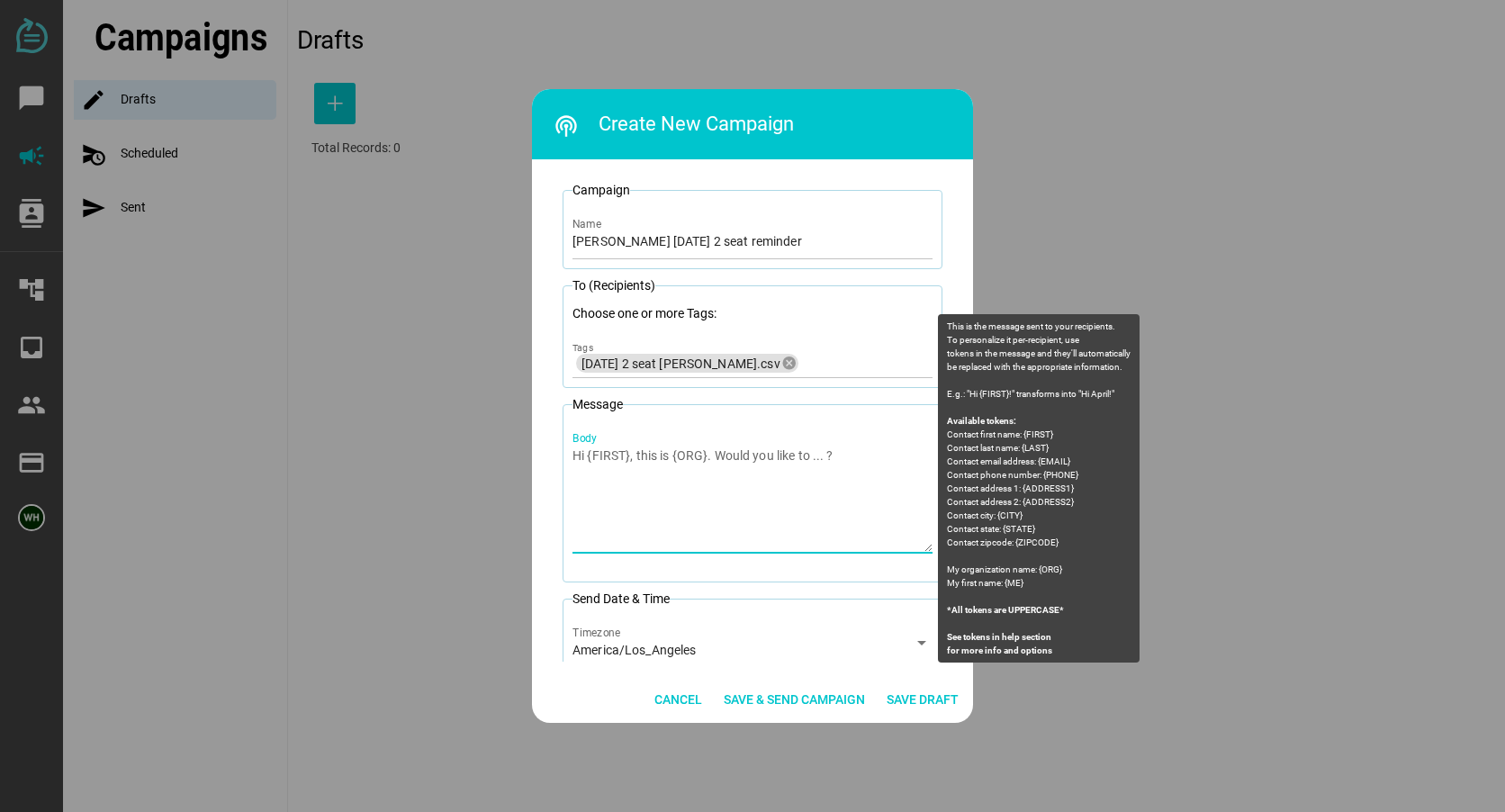
click at [582, 470] on textarea "Body" at bounding box center [752, 499] width 360 height 105
paste textarea "Litherland Kennedy Law: You are registered for 2 seats at the Living Trust Semi…"
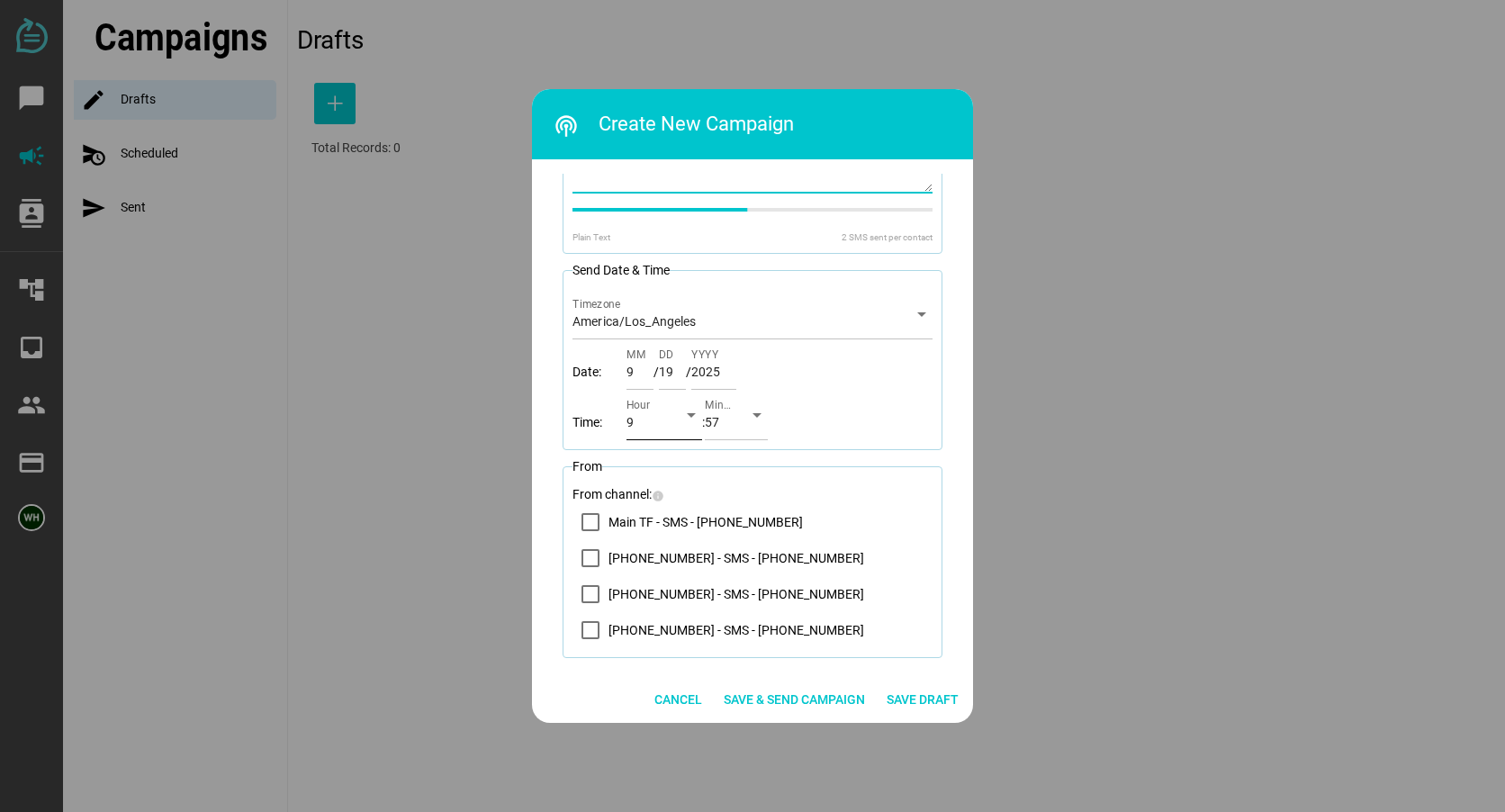
scroll to position [376, 0]
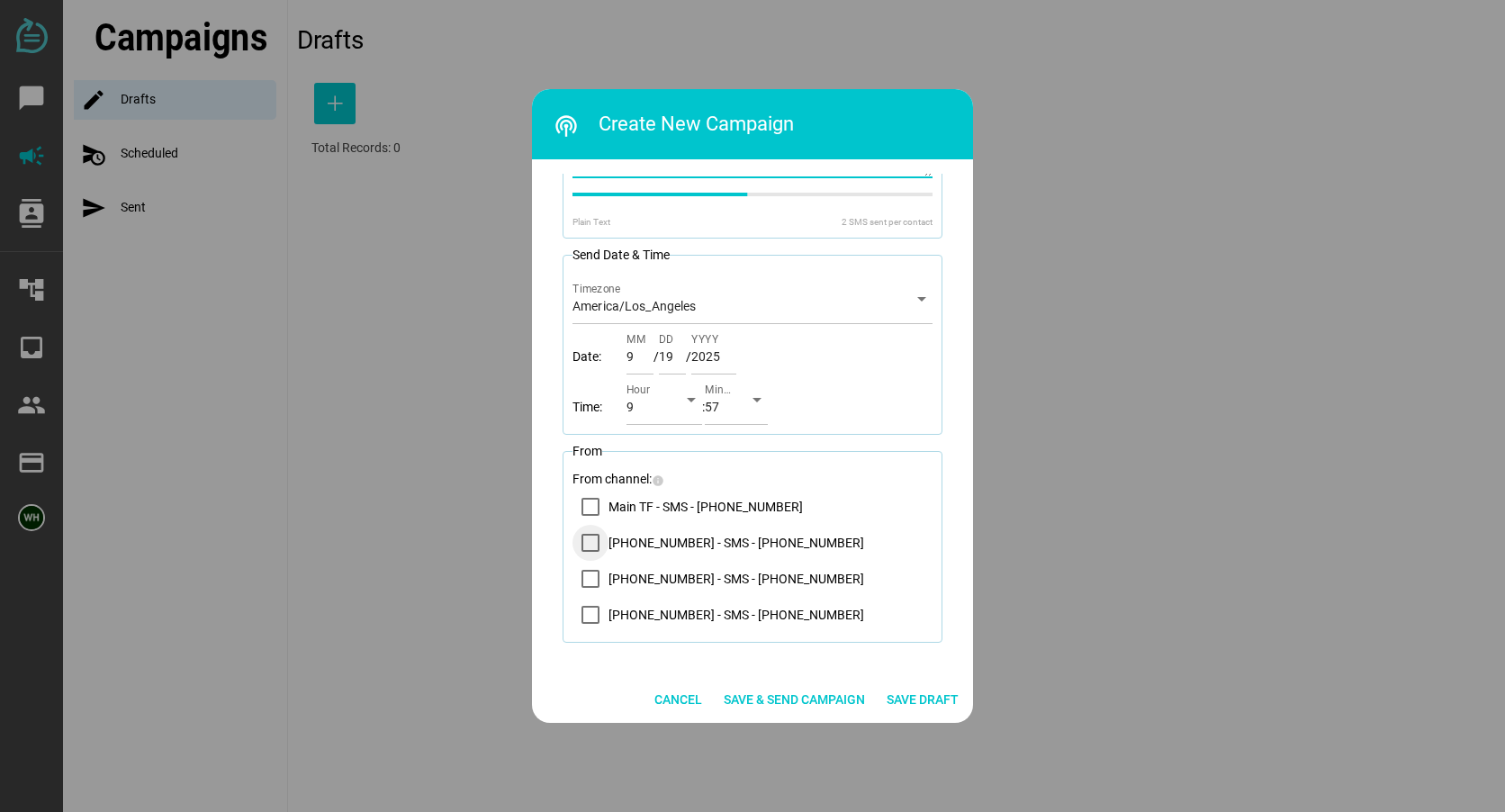
type textarea "Litherland Kennedy Law: You are registered for 2 seats at the Living Trust Semi…"
click at [586, 544] on icon "14083569200 - SMS - (408) 356-9200" at bounding box center [590, 542] width 13 height 9
click at [776, 696] on span "Save & Send Campaign" at bounding box center [794, 699] width 141 height 21
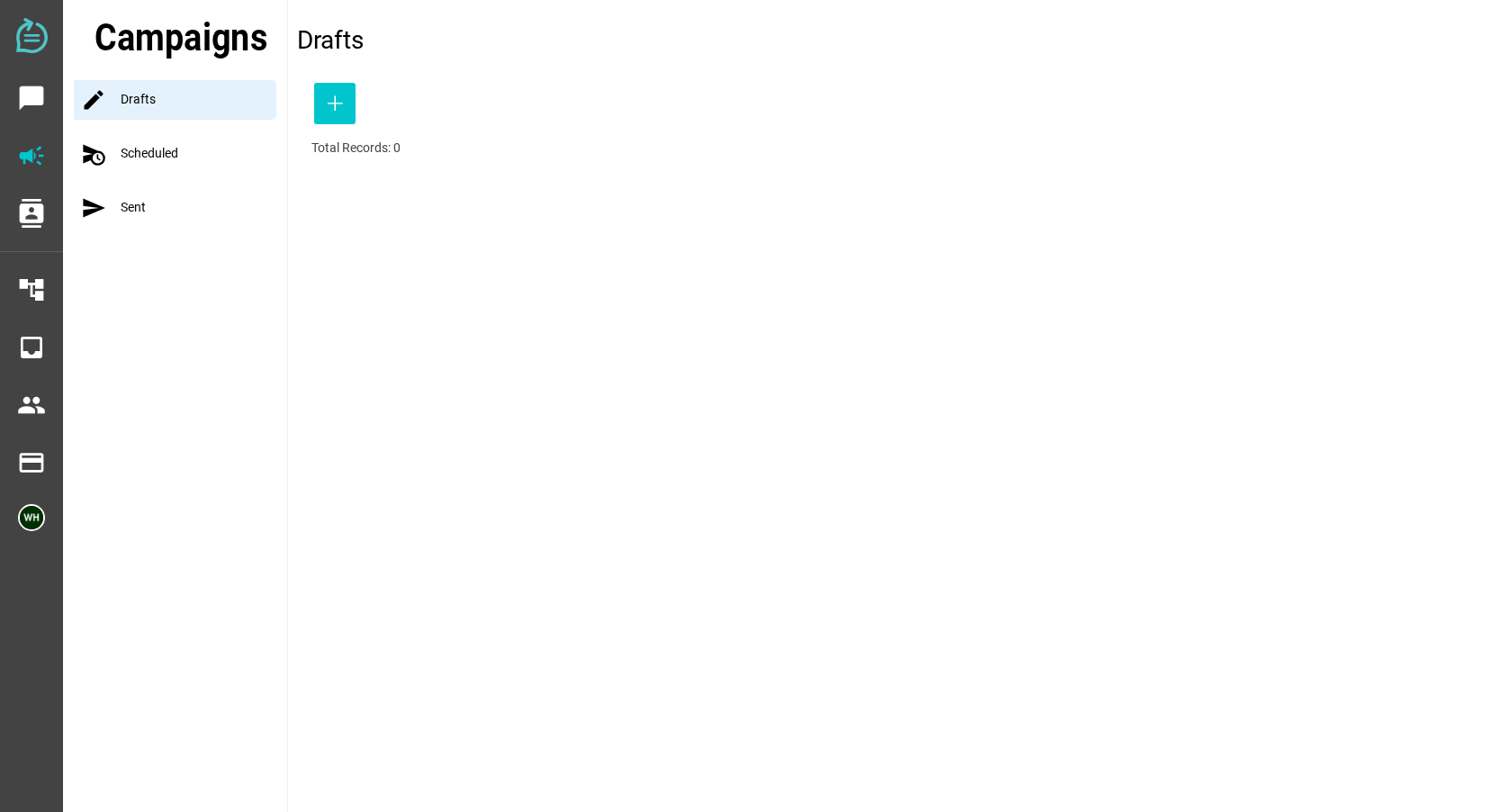
click at [159, 146] on div "schedule_send Scheduled" at bounding box center [181, 154] width 214 height 40
click at [160, 168] on div "schedule_send Scheduled" at bounding box center [181, 154] width 214 height 40
click at [159, 158] on div "schedule_send Scheduled" at bounding box center [181, 154] width 214 height 40
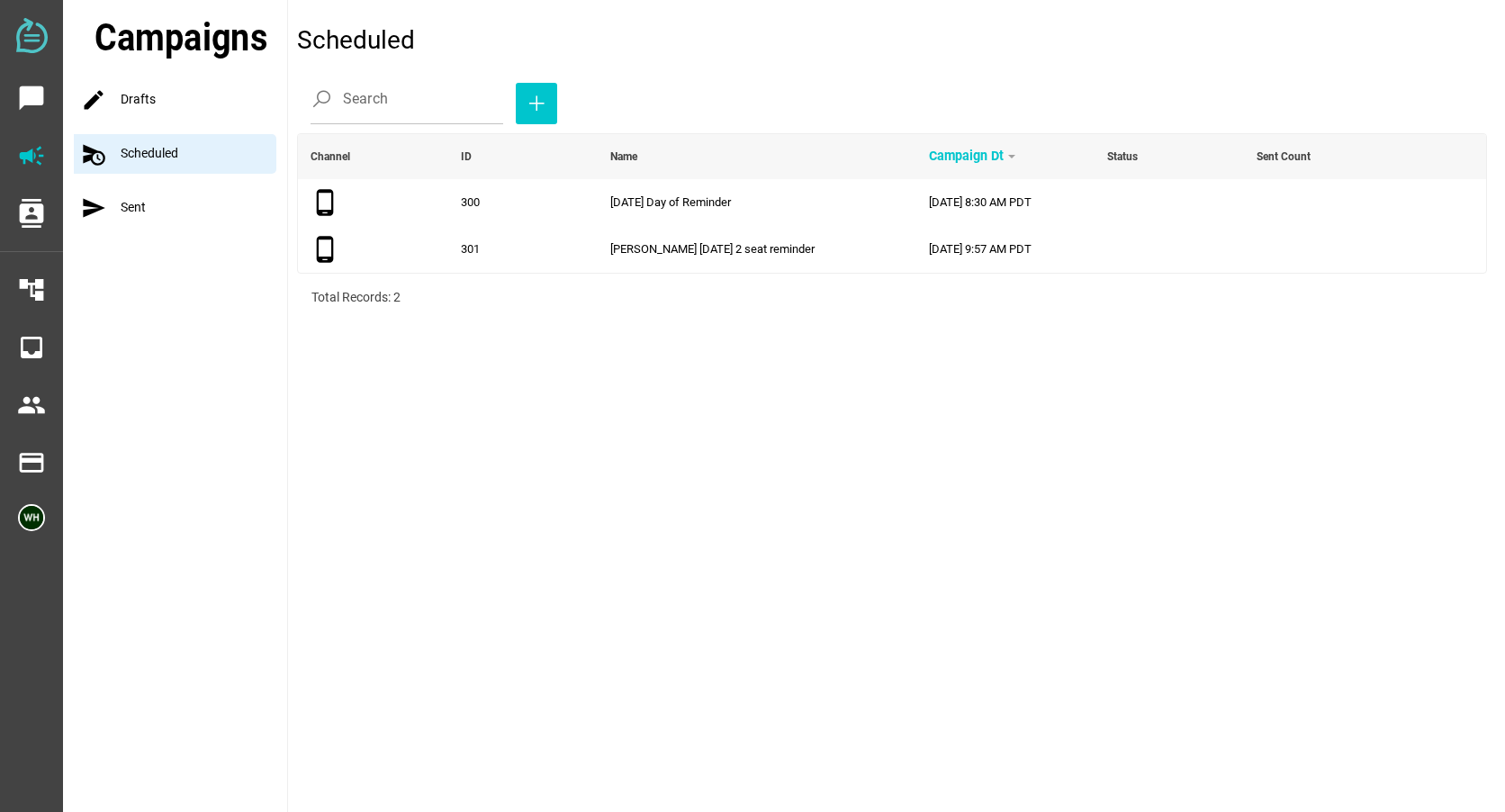
click at [134, 201] on div "send Sent" at bounding box center [181, 207] width 214 height 40
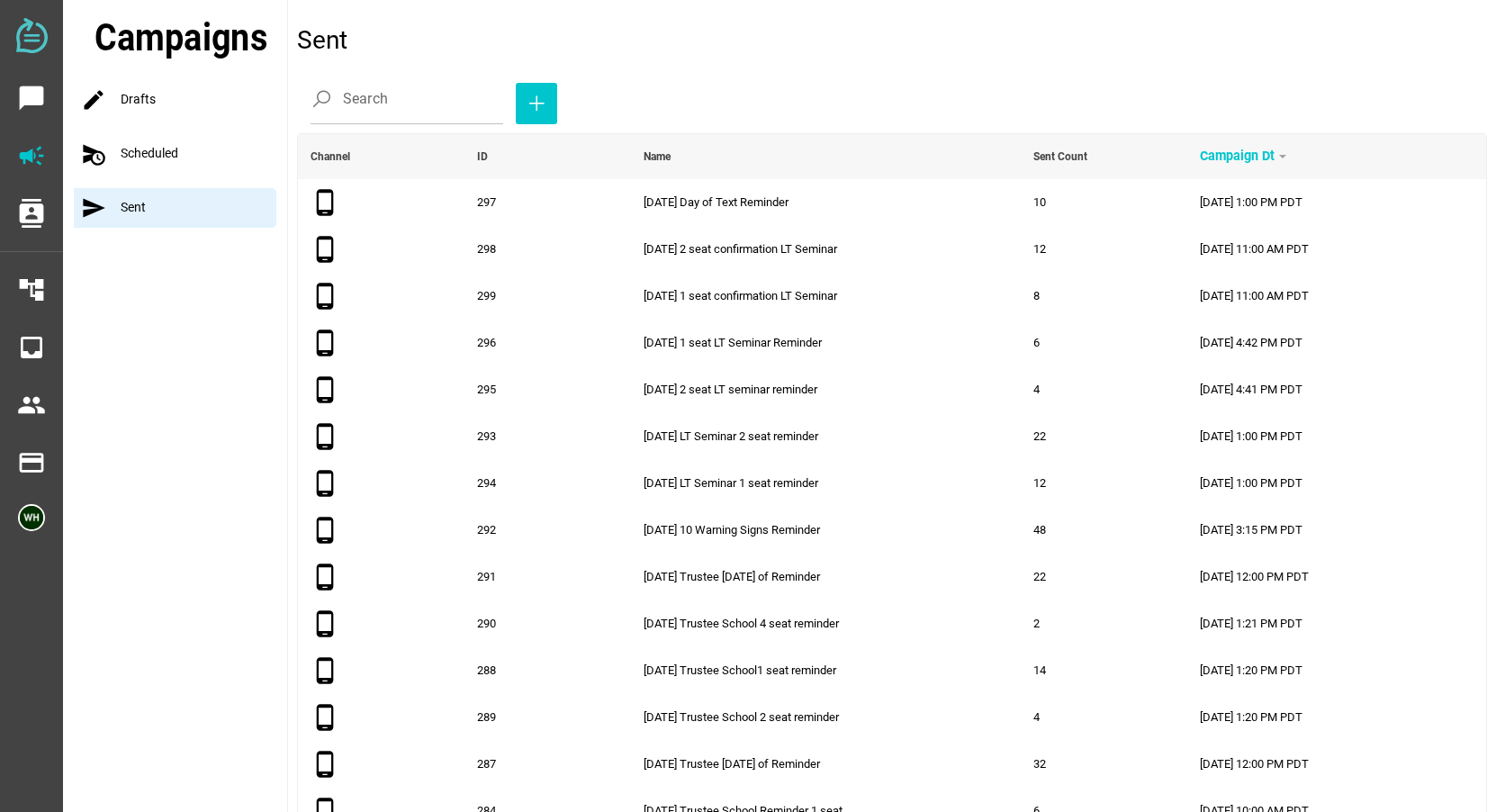
click at [142, 149] on div "schedule_send Scheduled" at bounding box center [181, 154] width 214 height 40
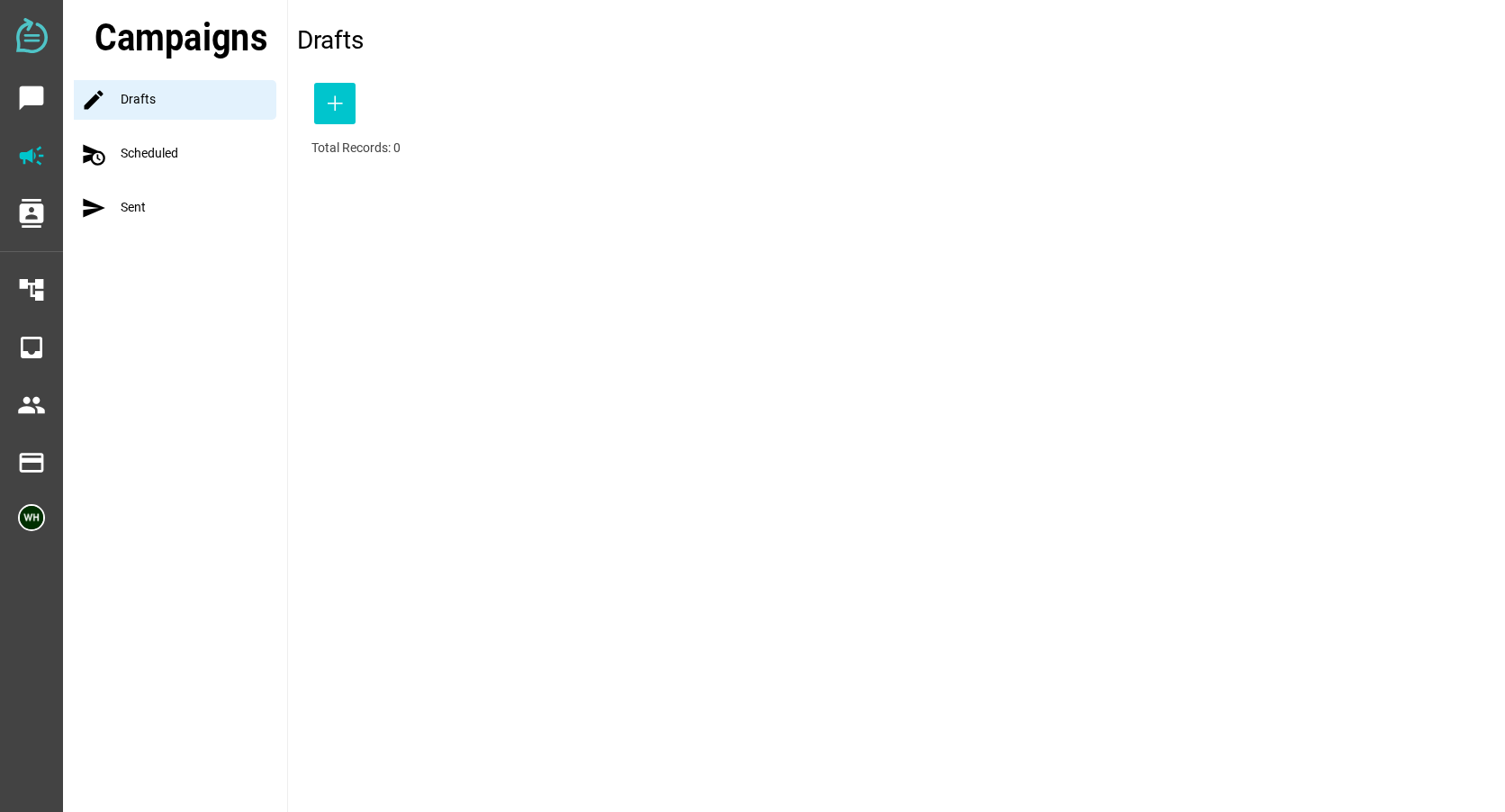
click at [158, 148] on div "schedule_send Scheduled" at bounding box center [181, 154] width 214 height 40
click at [141, 159] on div "schedule_send Scheduled" at bounding box center [181, 154] width 214 height 40
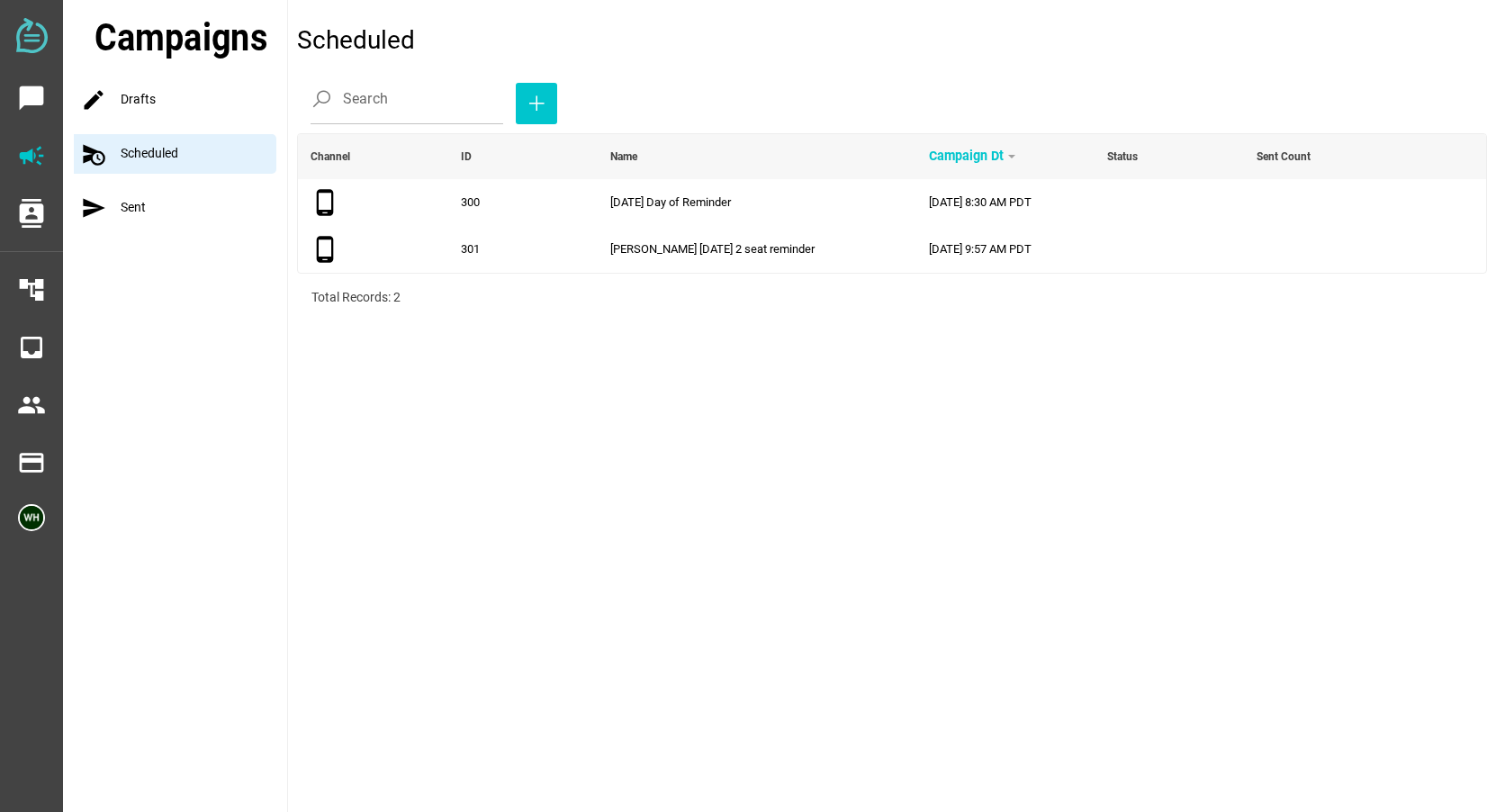
click at [124, 191] on div "send Sent" at bounding box center [181, 207] width 214 height 40
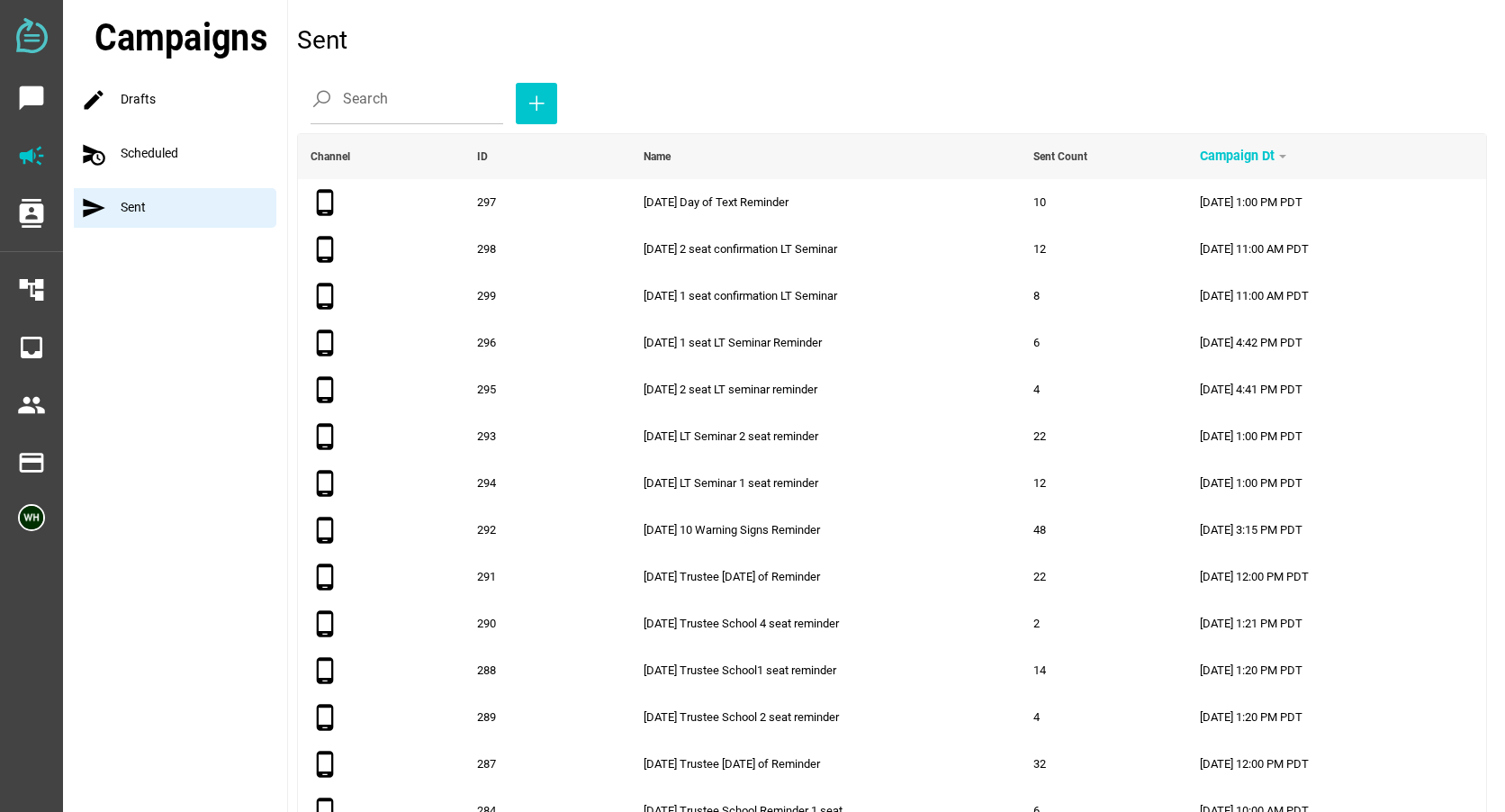
click at [180, 155] on div "schedule_send Scheduled" at bounding box center [181, 154] width 214 height 40
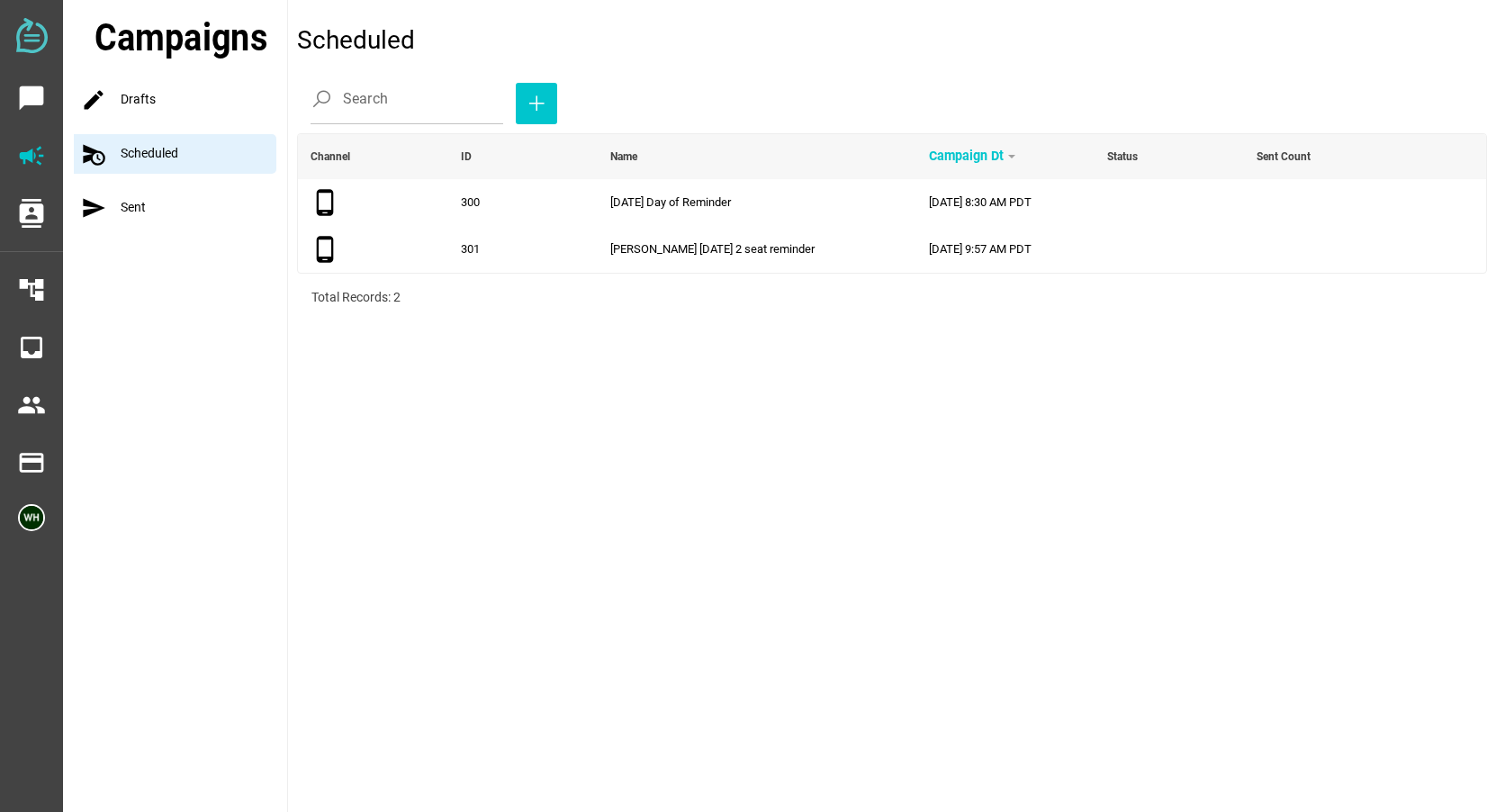
click at [121, 203] on div "send Sent" at bounding box center [181, 207] width 214 height 40
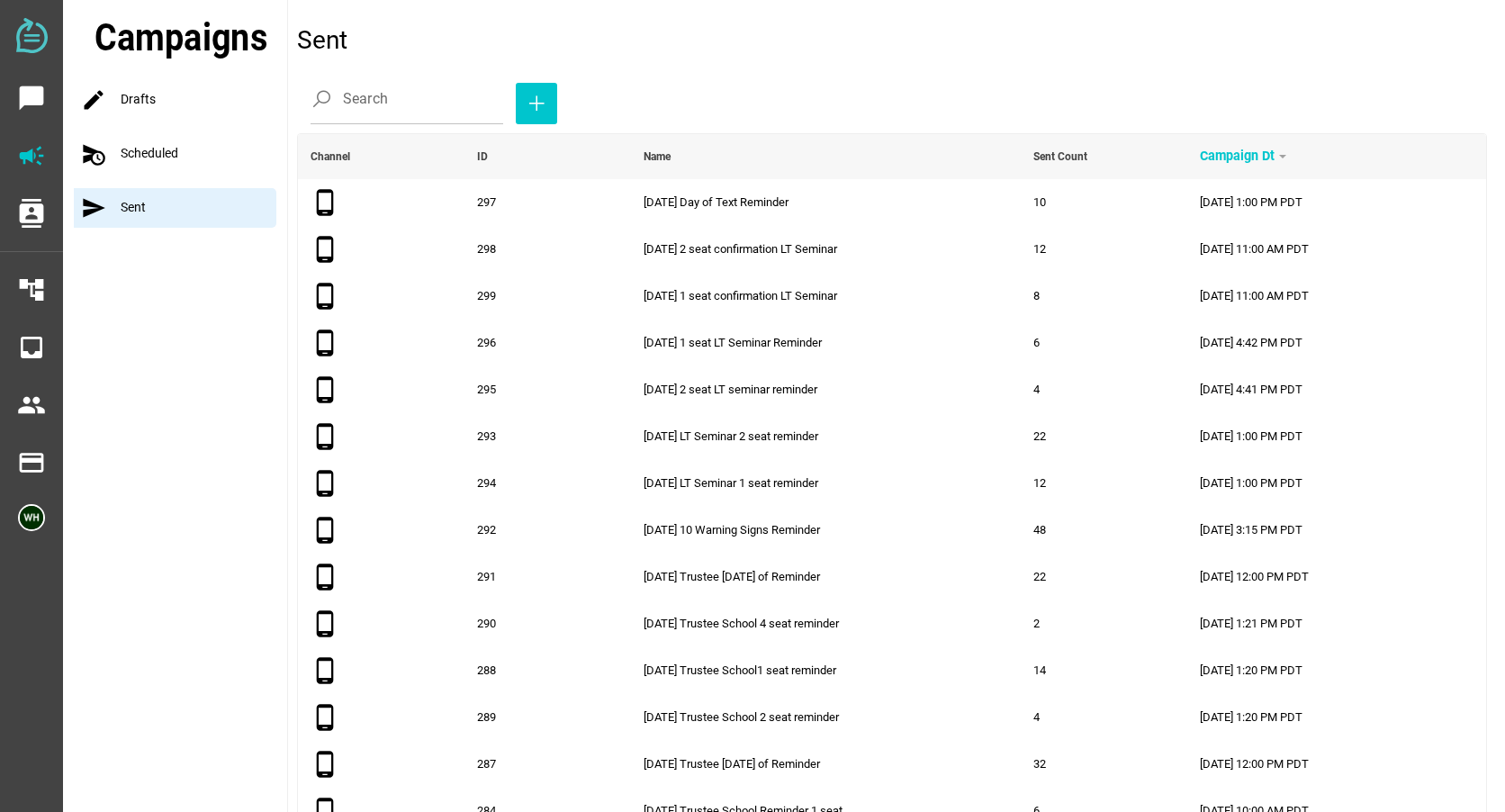
click at [136, 105] on div "mode Drafts" at bounding box center [181, 99] width 214 height 40
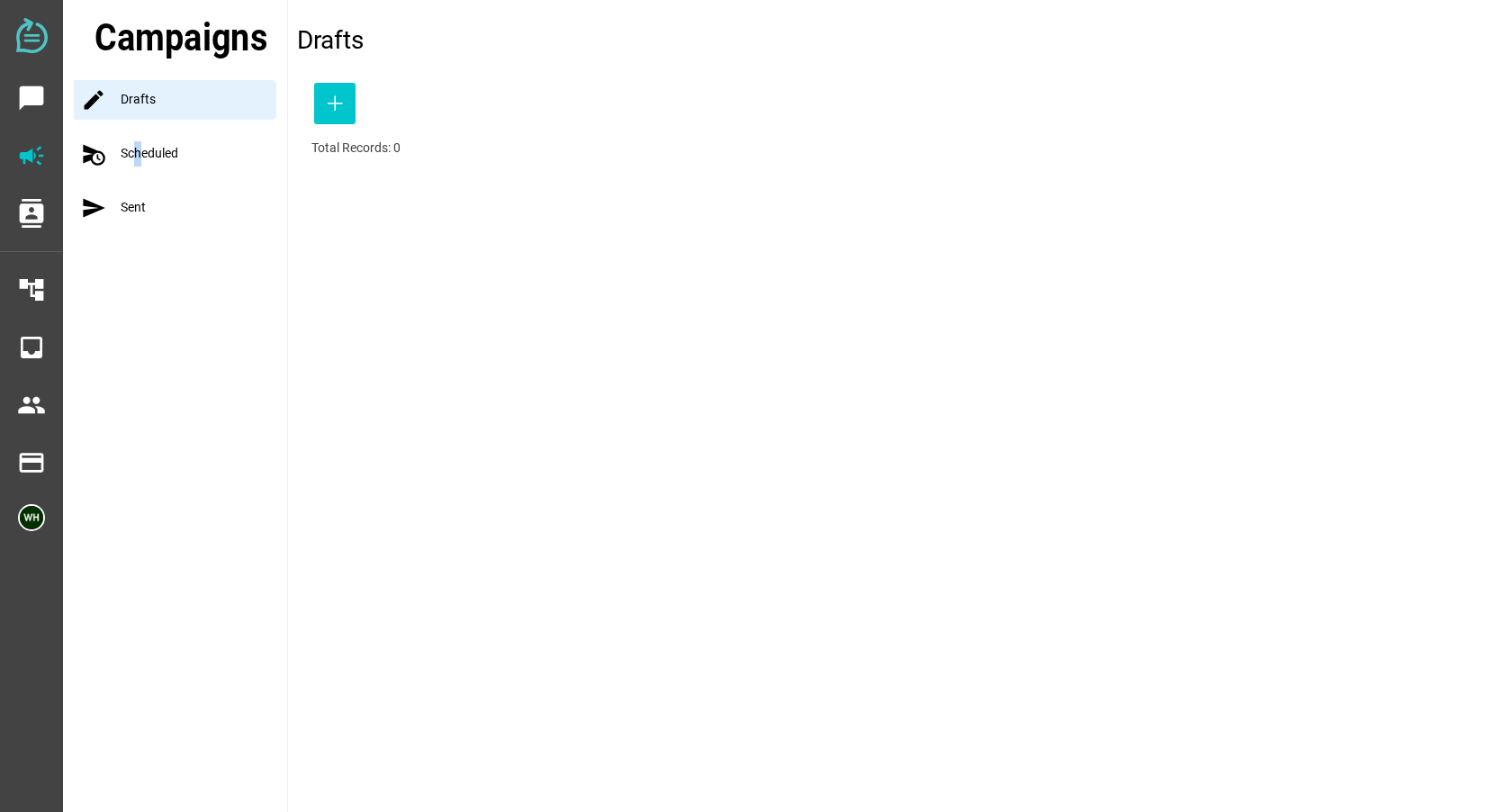
click at [137, 156] on div "schedule_send Scheduled" at bounding box center [181, 154] width 214 height 40
click at [147, 152] on div "schedule_send Scheduled" at bounding box center [181, 154] width 214 height 40
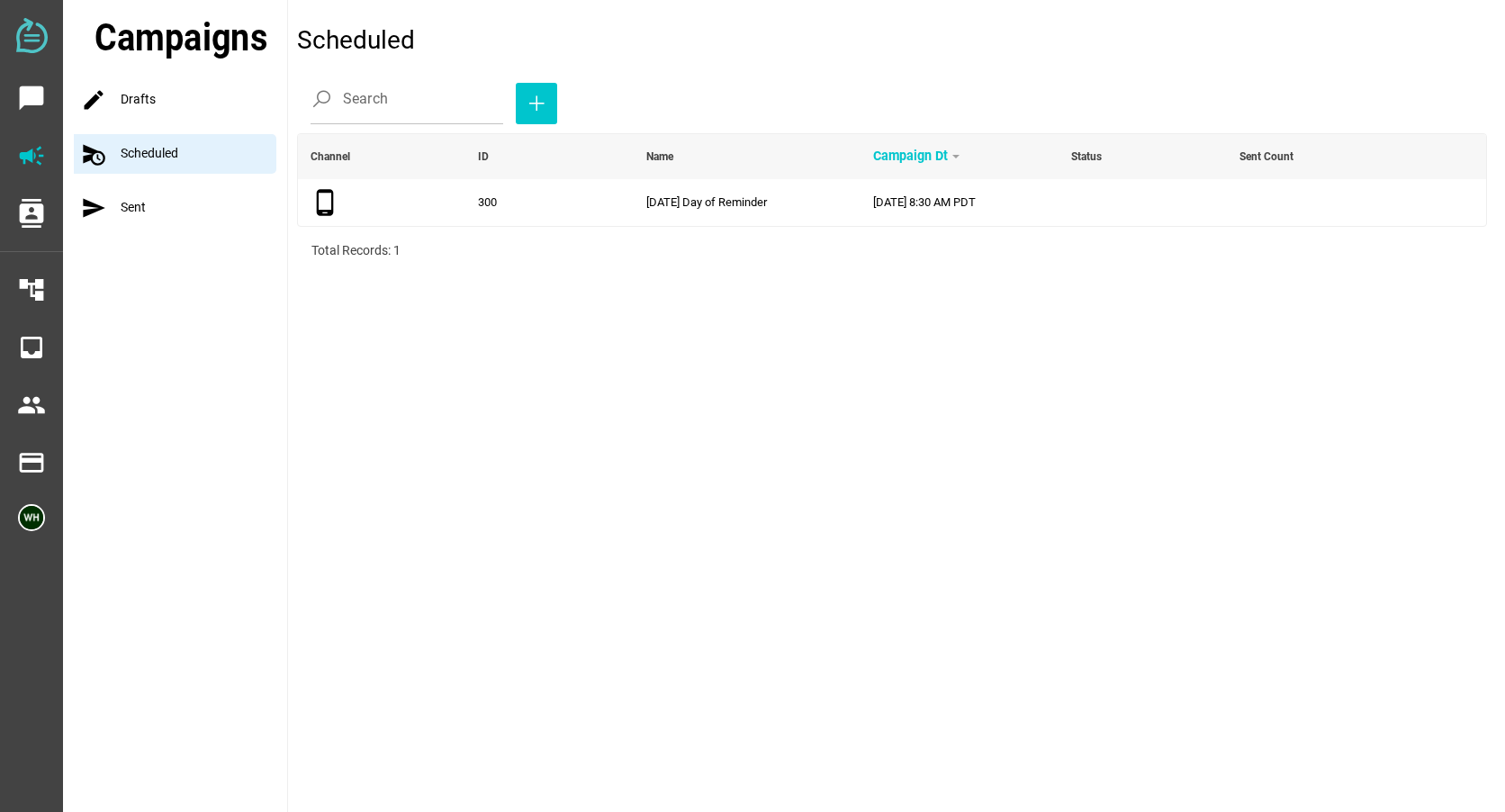
click at [170, 202] on div "send Sent" at bounding box center [181, 207] width 214 height 40
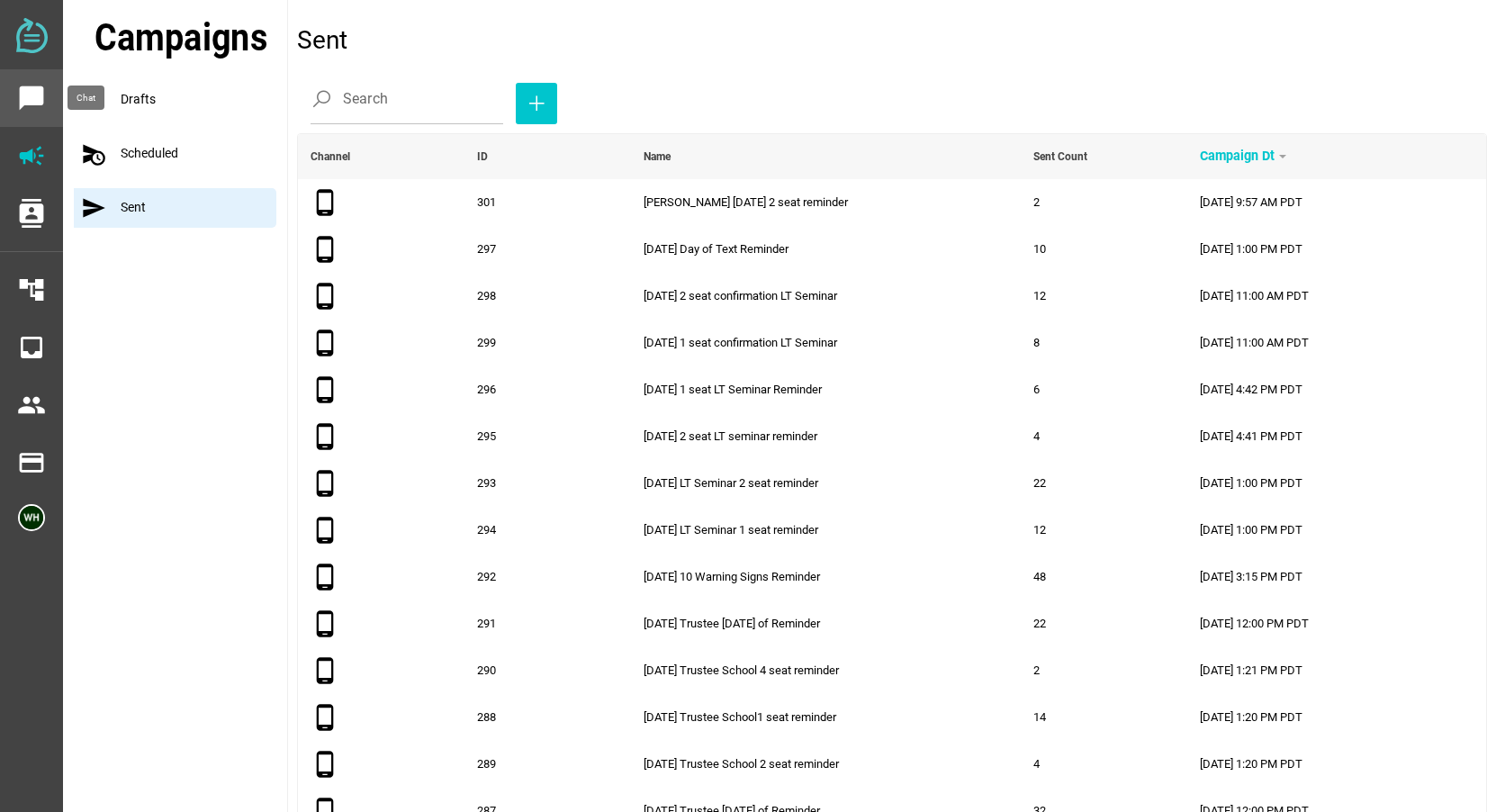
click at [34, 90] on icon "chat_bubble" at bounding box center [31, 98] width 29 height 29
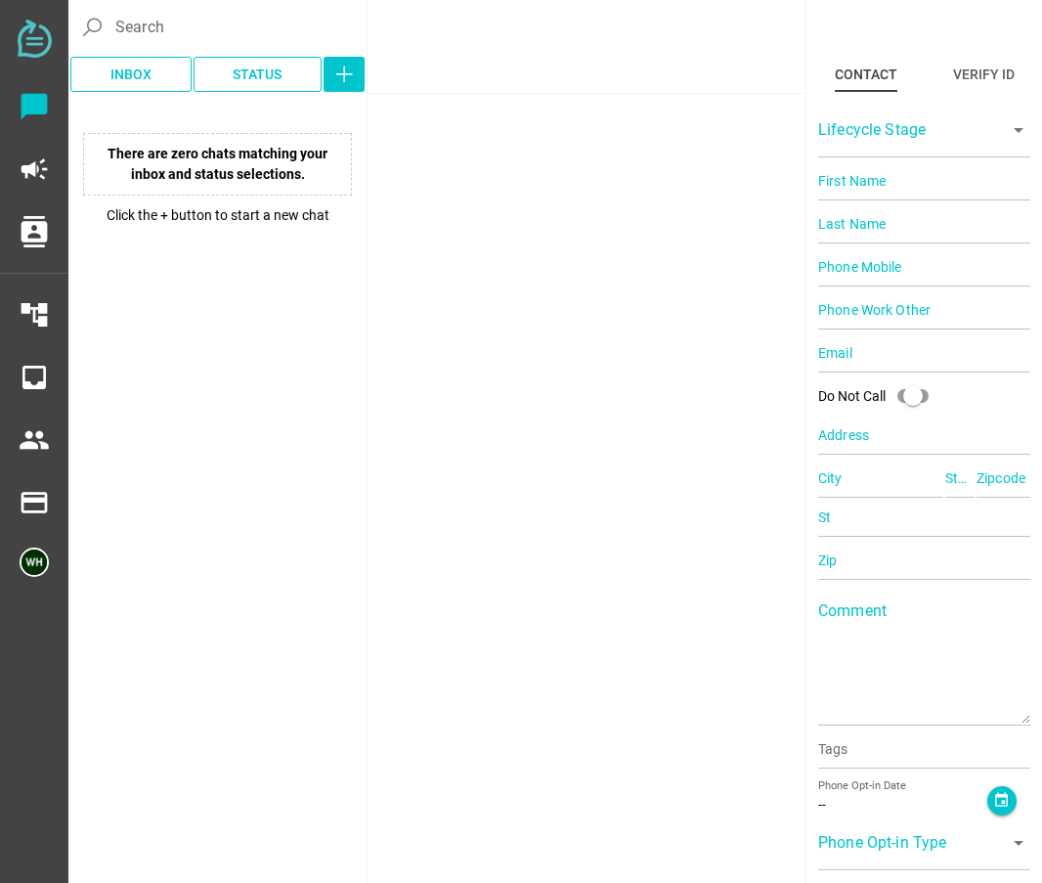
click at [496, 153] on div "IM" at bounding box center [587, 441] width 438 height 883
click at [501, 160] on div "IM" at bounding box center [587, 441] width 438 height 883
click at [565, 106] on div "IM" at bounding box center [587, 441] width 438 height 883
click at [652, 273] on div "IM" at bounding box center [587, 441] width 438 height 883
click at [486, 118] on div "IM" at bounding box center [587, 441] width 438 height 883
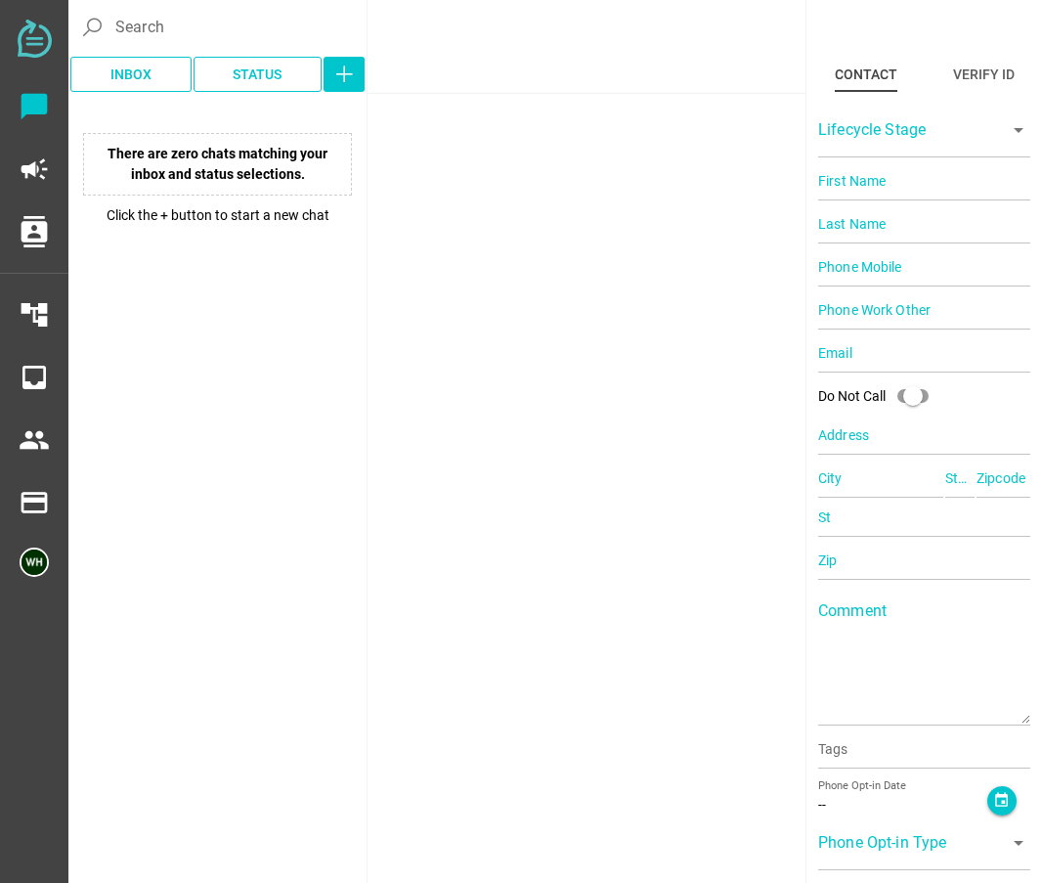
click at [543, 88] on div at bounding box center [587, 47] width 438 height 94
